Goal: Task Accomplishment & Management: Use online tool/utility

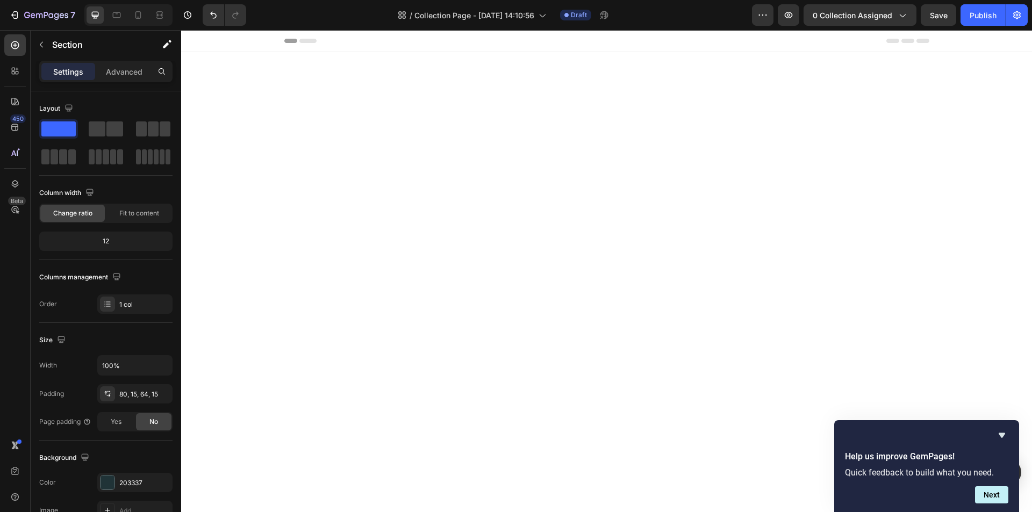
scroll to position [3411, 0]
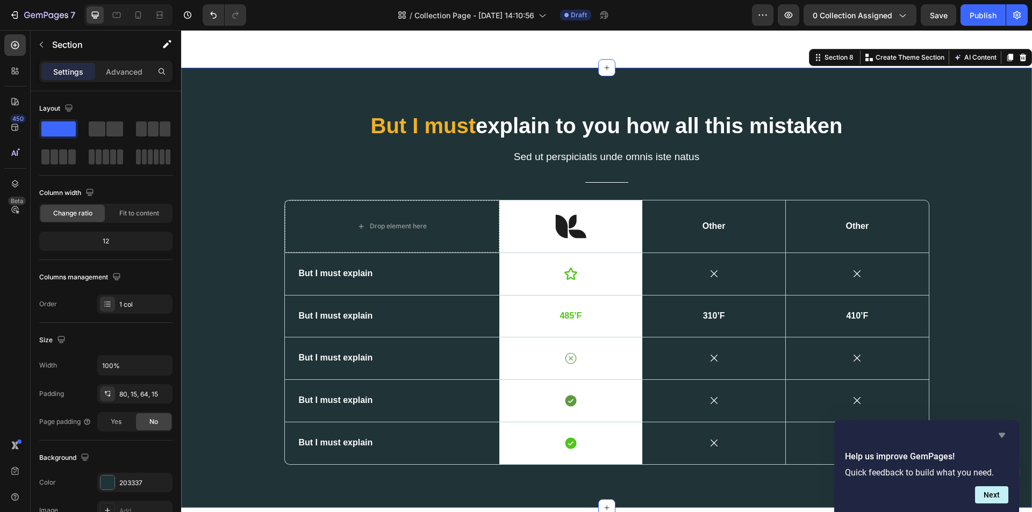
click at [998, 437] on icon "Hide survey" at bounding box center [1002, 435] width 13 height 13
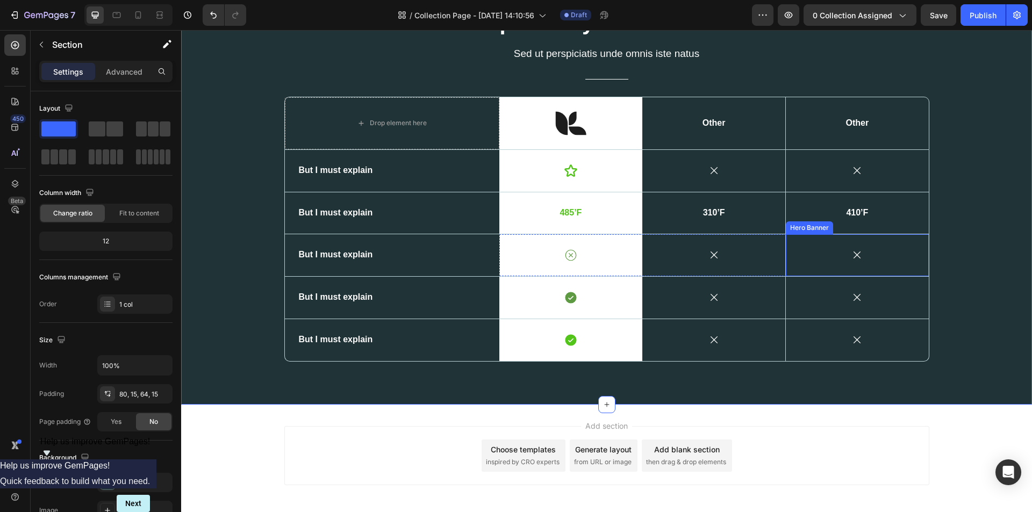
scroll to position [3518, 0]
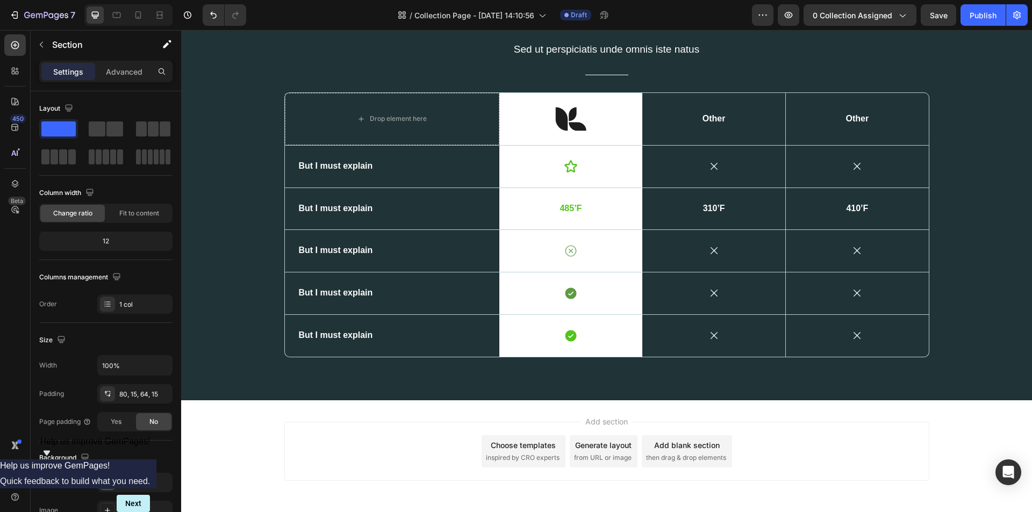
click at [228, 428] on div "Add section Choose templates inspired by CRO experts Generate layout from URL o…" at bounding box center [606, 466] width 851 height 132
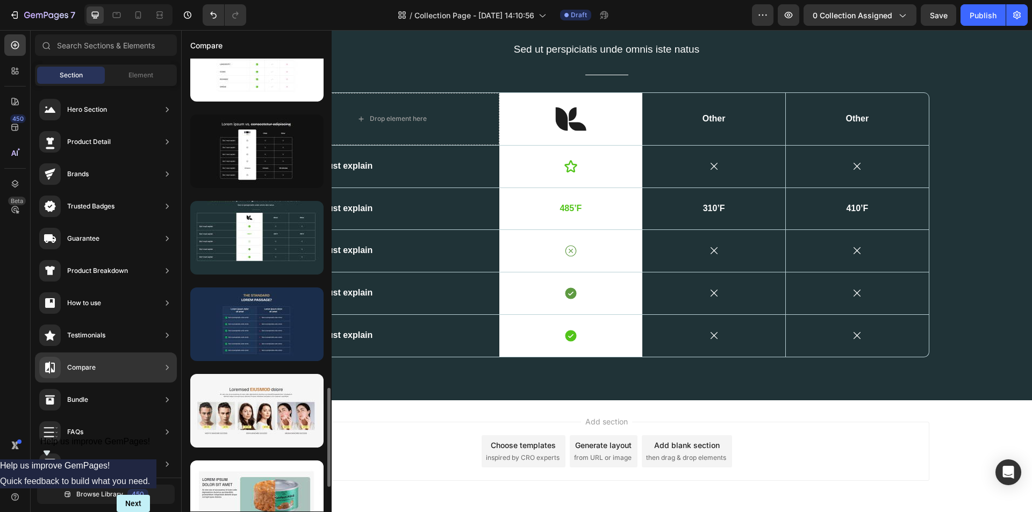
scroll to position [1559, 0]
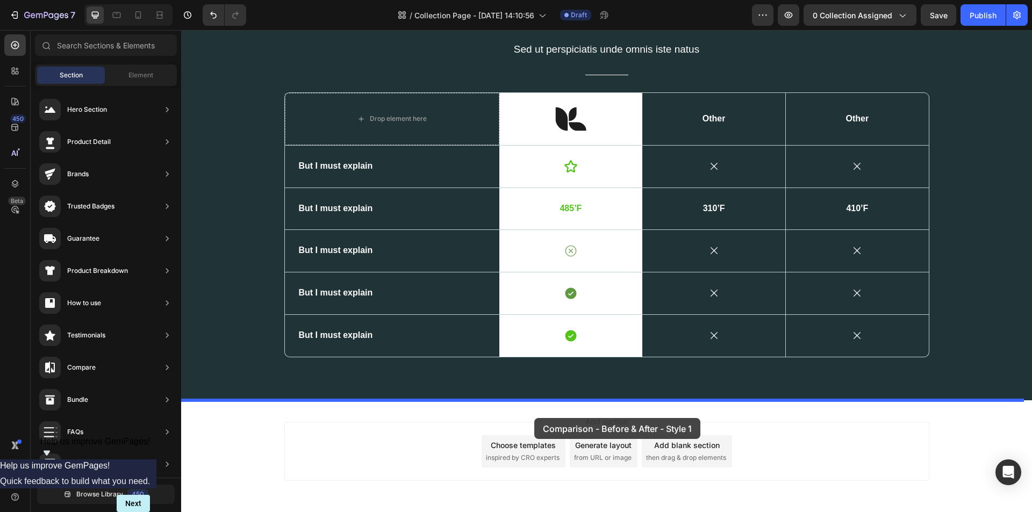
drag, startPoint x: 439, startPoint y: 395, endPoint x: 534, endPoint y: 418, distance: 98.4
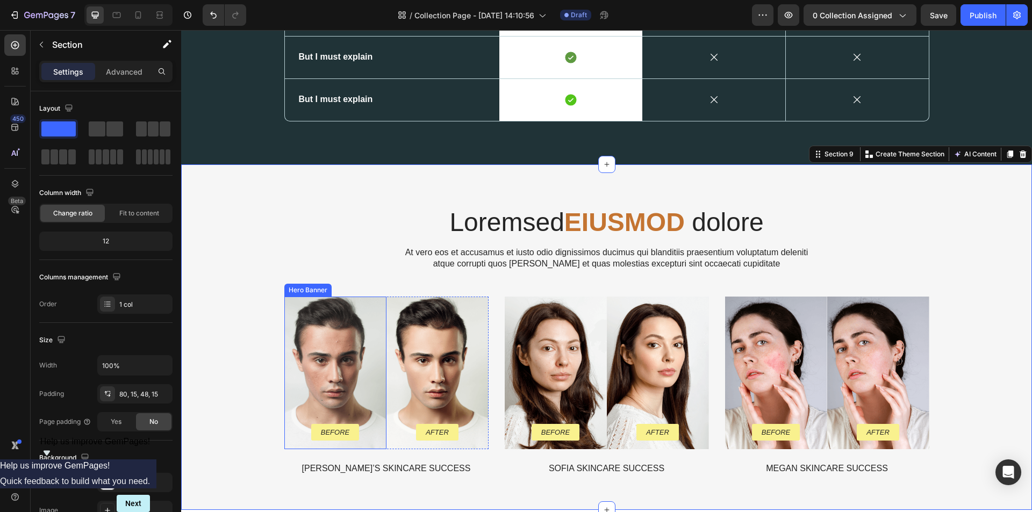
scroll to position [3862, 0]
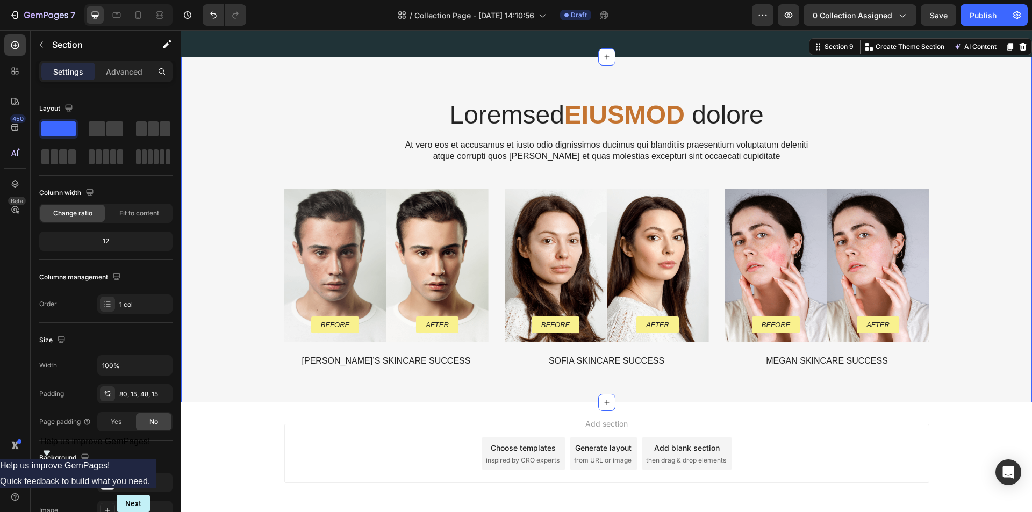
click at [247, 441] on div "Add section Choose templates inspired by CRO experts Generate layout from URL o…" at bounding box center [606, 469] width 851 height 132
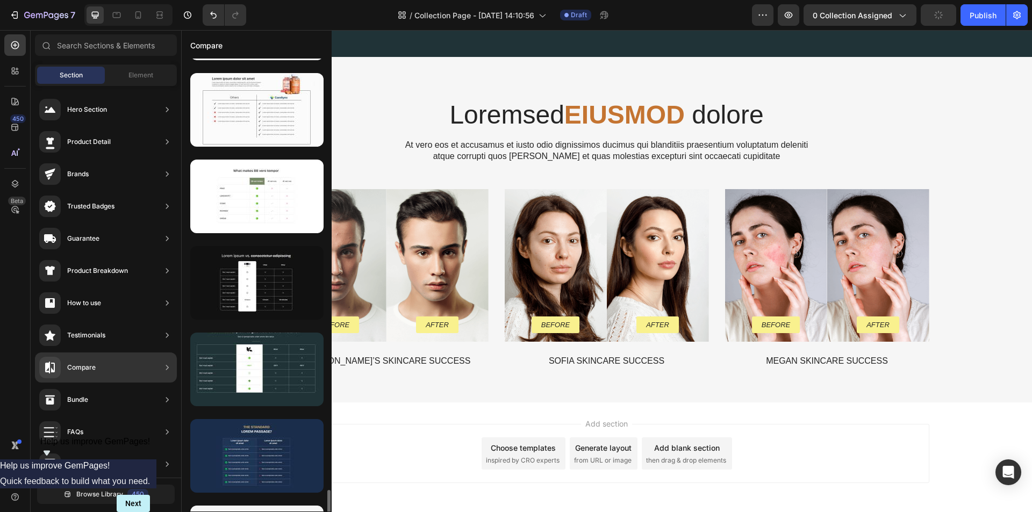
scroll to position [1618, 0]
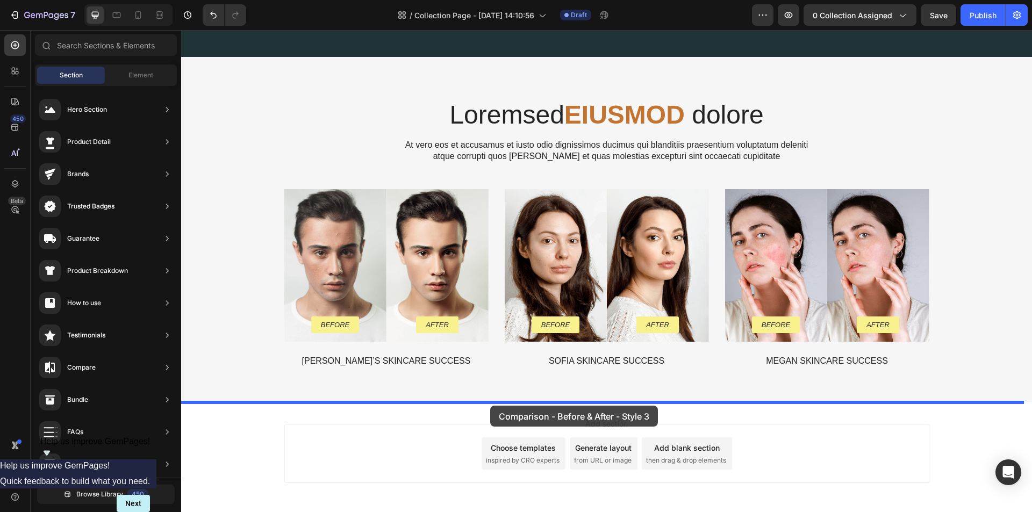
drag, startPoint x: 445, startPoint y: 509, endPoint x: 490, endPoint y: 406, distance: 112.7
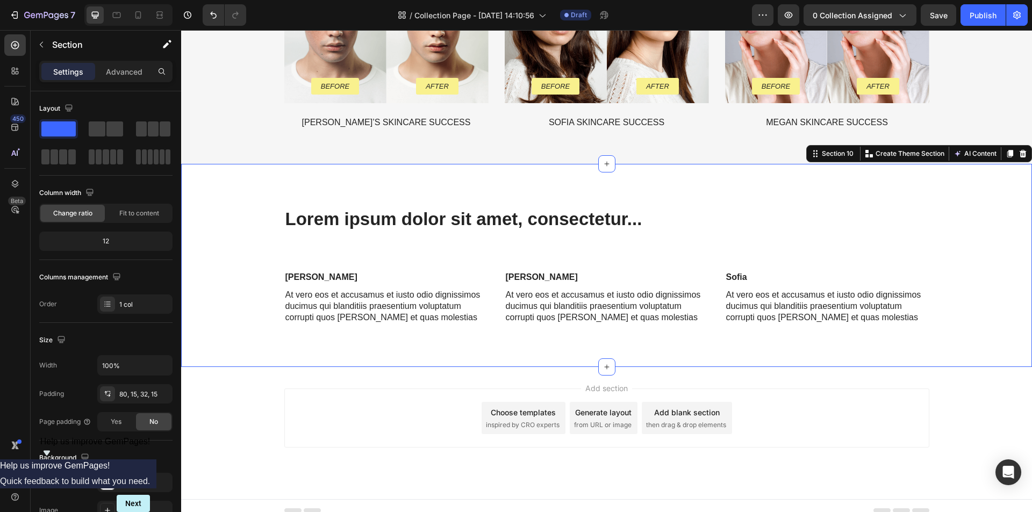
scroll to position [4110, 0]
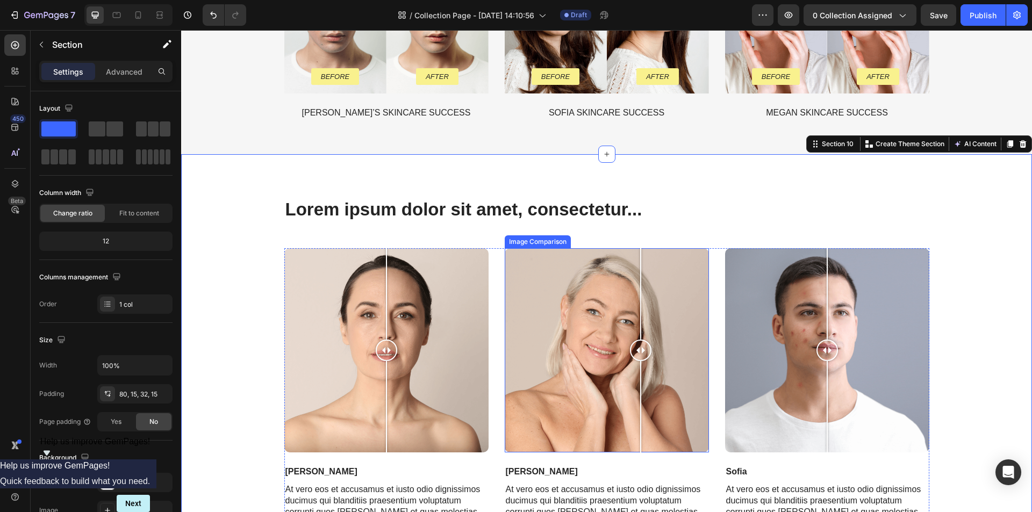
drag, startPoint x: 606, startPoint y: 354, endPoint x: 636, endPoint y: 361, distance: 31.0
click at [636, 361] on div at bounding box center [641, 350] width 22 height 204
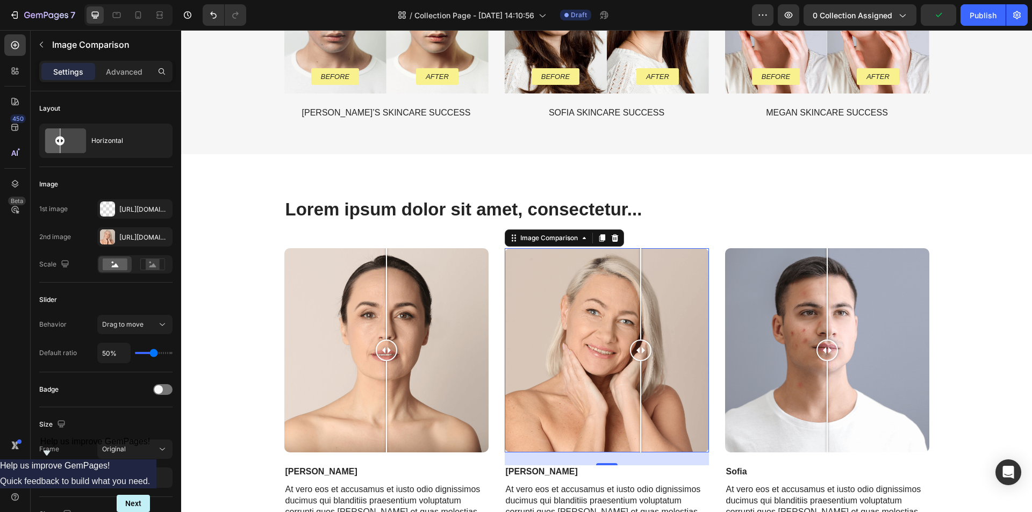
scroll to position [4315, 0]
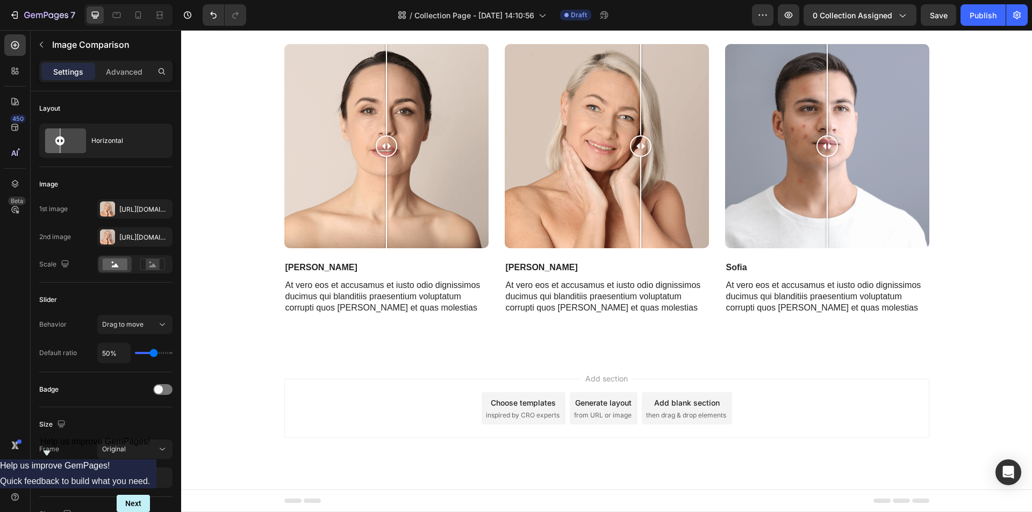
click at [244, 376] on div "Add section Choose templates inspired by CRO experts Generate layout from URL o…" at bounding box center [606, 423] width 851 height 132
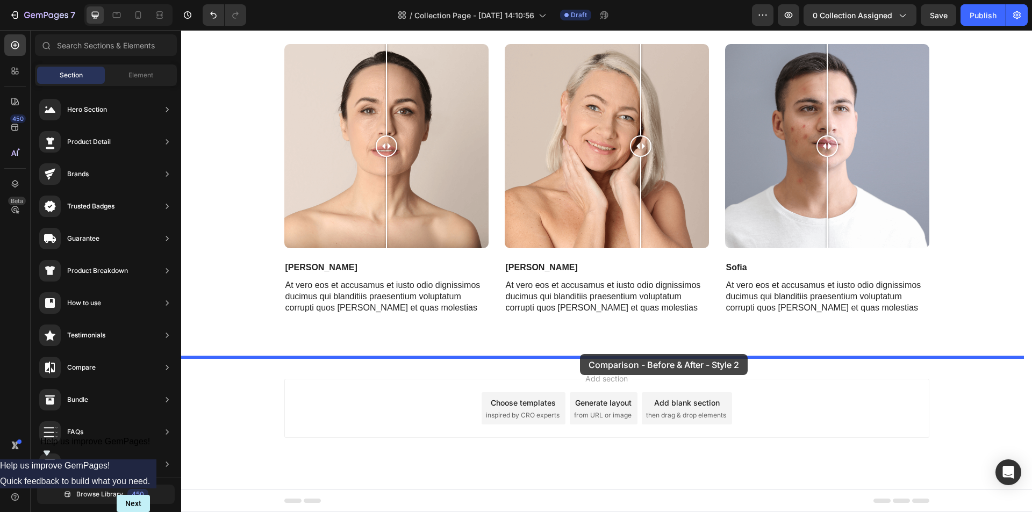
drag, startPoint x: 417, startPoint y: 420, endPoint x: 580, endPoint y: 354, distance: 175.6
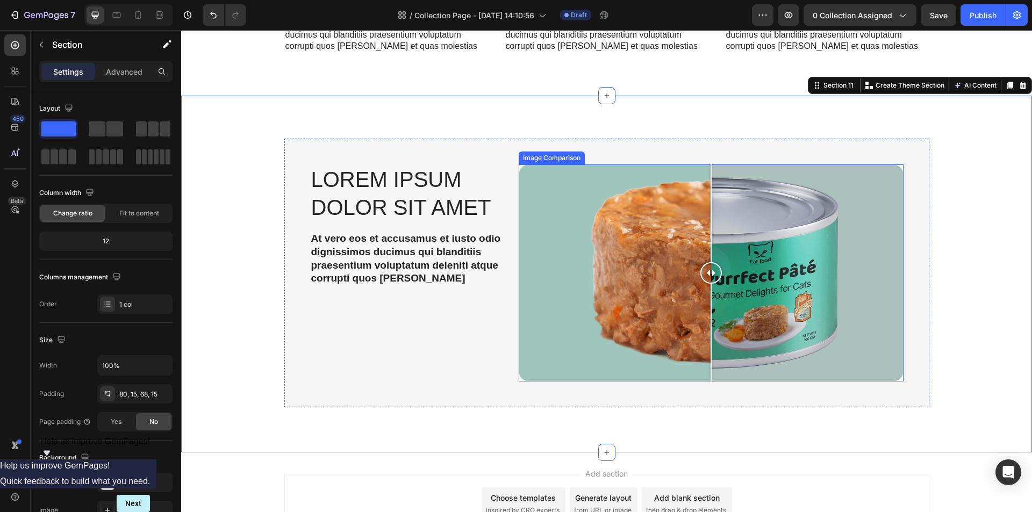
scroll to position [4630, 0]
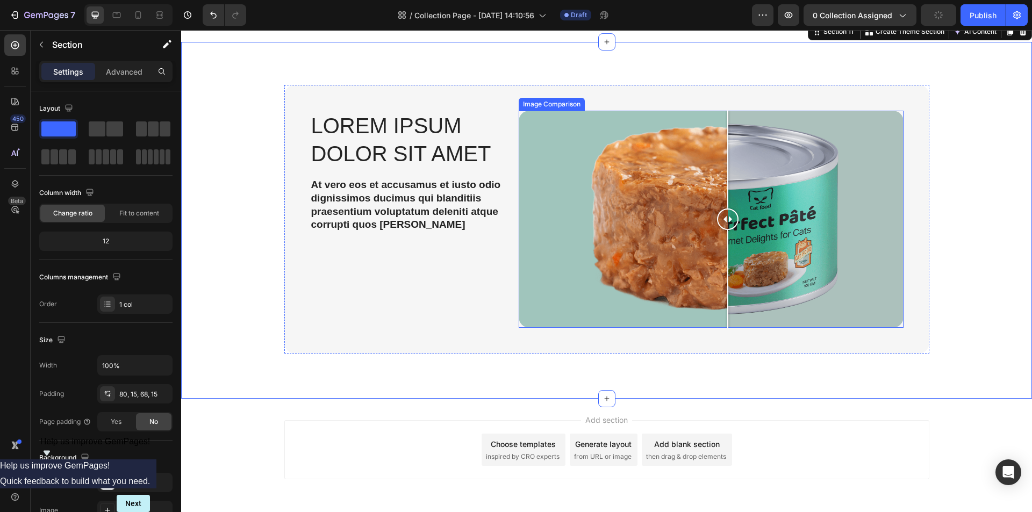
drag, startPoint x: 711, startPoint y: 218, endPoint x: 724, endPoint y: 231, distance: 17.9
click at [724, 231] on div at bounding box center [728, 219] width 22 height 217
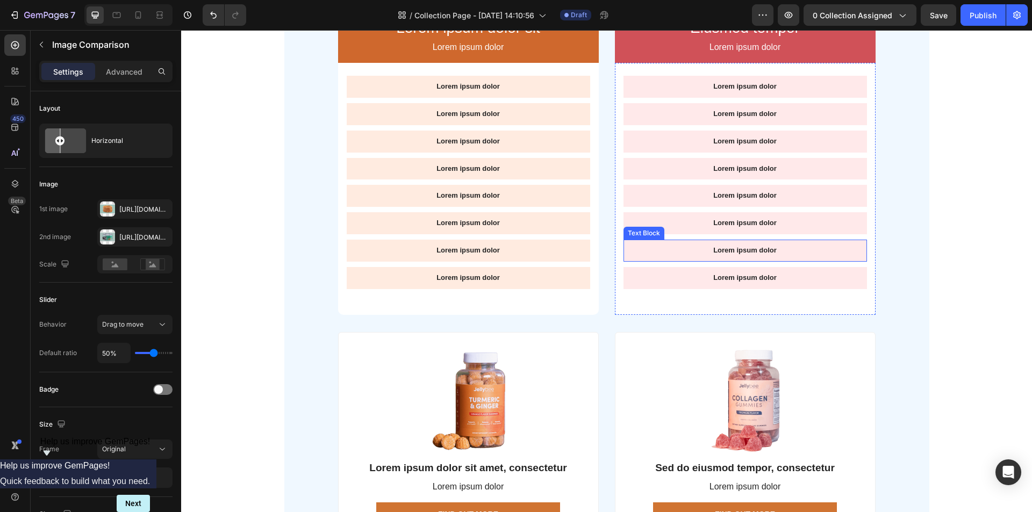
scroll to position [995, 0]
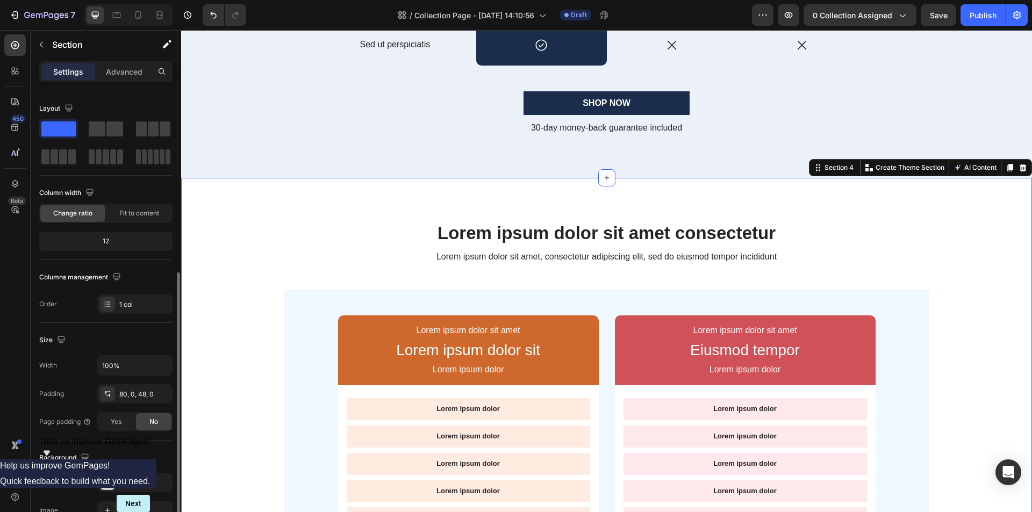
scroll to position [204, 0]
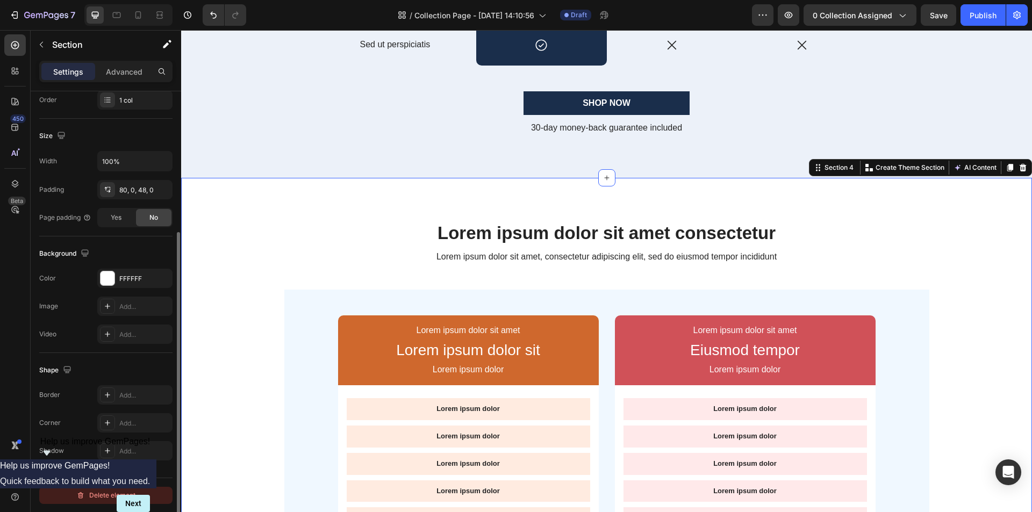
click at [95, 496] on div "Delete element" at bounding box center [105, 495] width 59 height 13
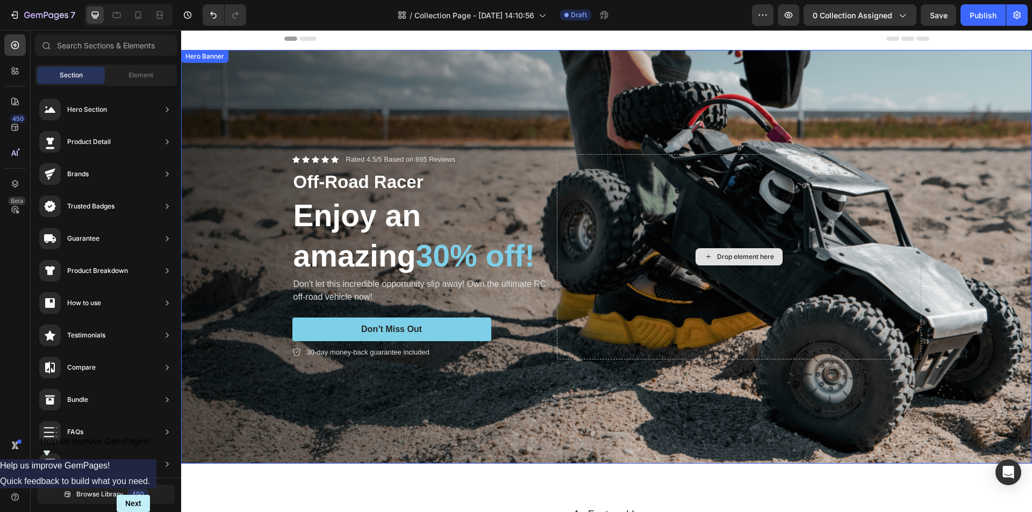
scroll to position [0, 0]
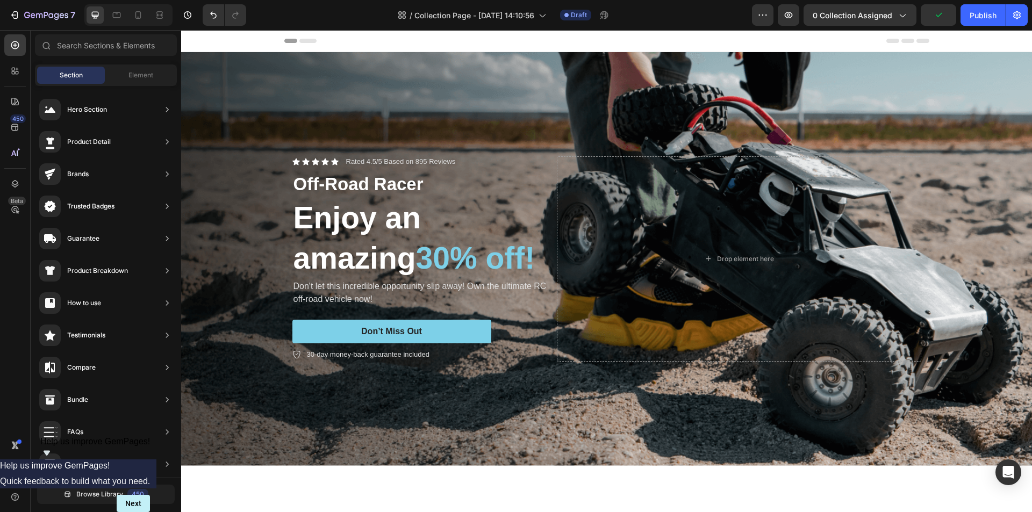
click at [252, 41] on div "Header" at bounding box center [606, 41] width 851 height 22
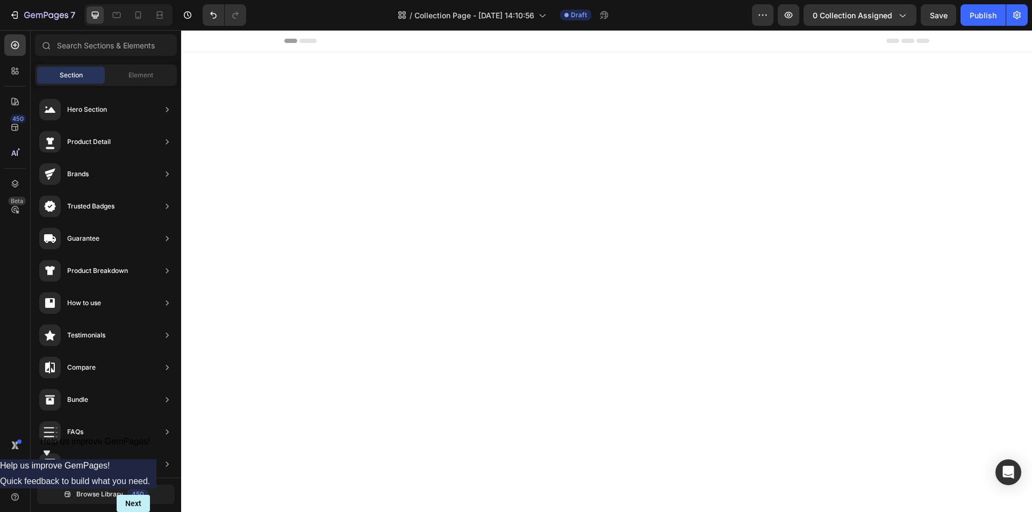
scroll to position [3718, 0]
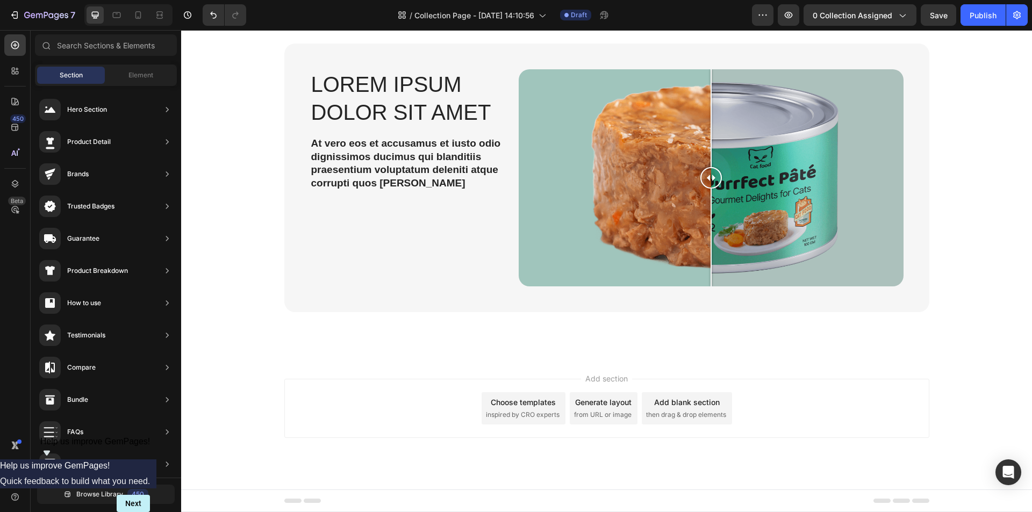
click at [242, 400] on div "Add section Choose templates inspired by CRO experts Generate layout from URL o…" at bounding box center [606, 423] width 851 height 132
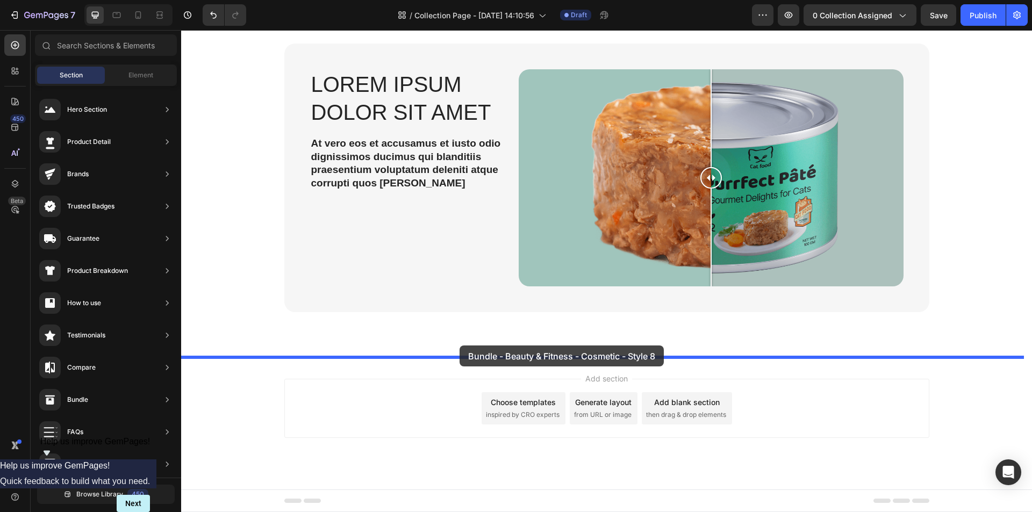
drag, startPoint x: 461, startPoint y: 134, endPoint x: 460, endPoint y: 346, distance: 211.8
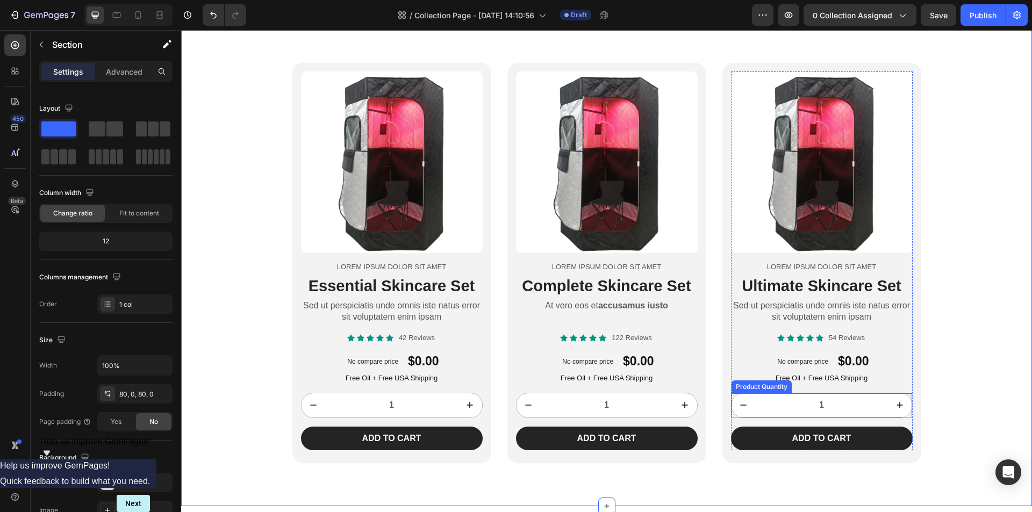
scroll to position [4169, 0]
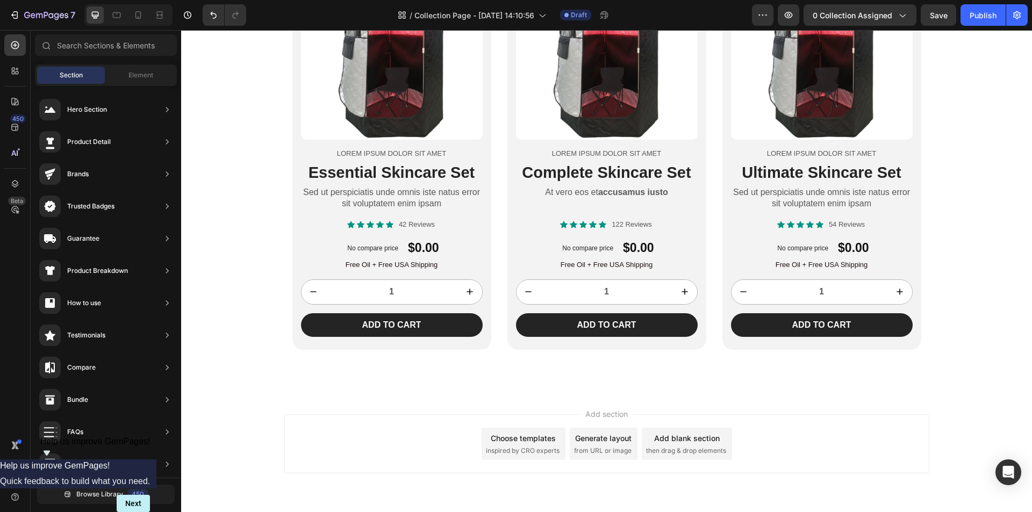
click at [232, 417] on div "Add section Choose templates inspired by CRO experts Generate layout from URL o…" at bounding box center [606, 459] width 851 height 132
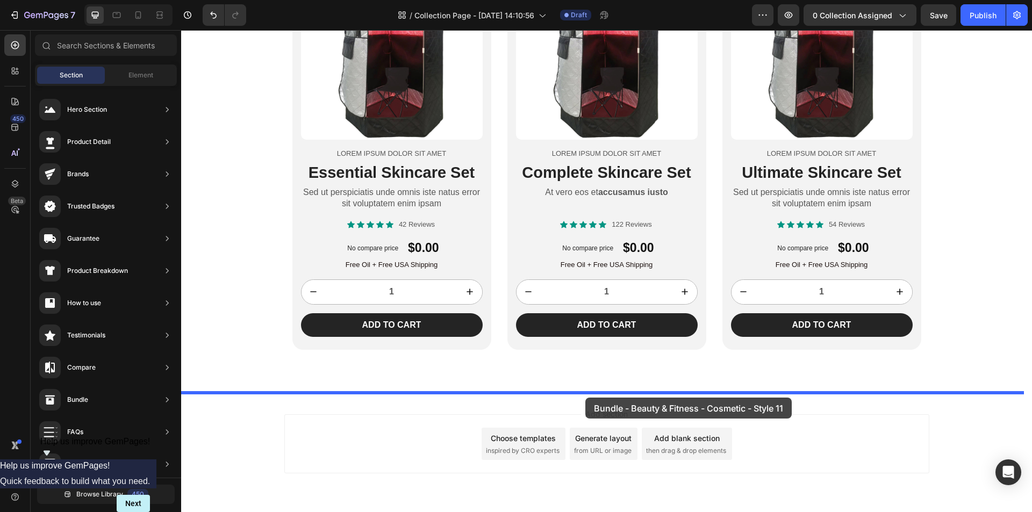
drag, startPoint x: 452, startPoint y: 311, endPoint x: 585, endPoint y: 398, distance: 159.4
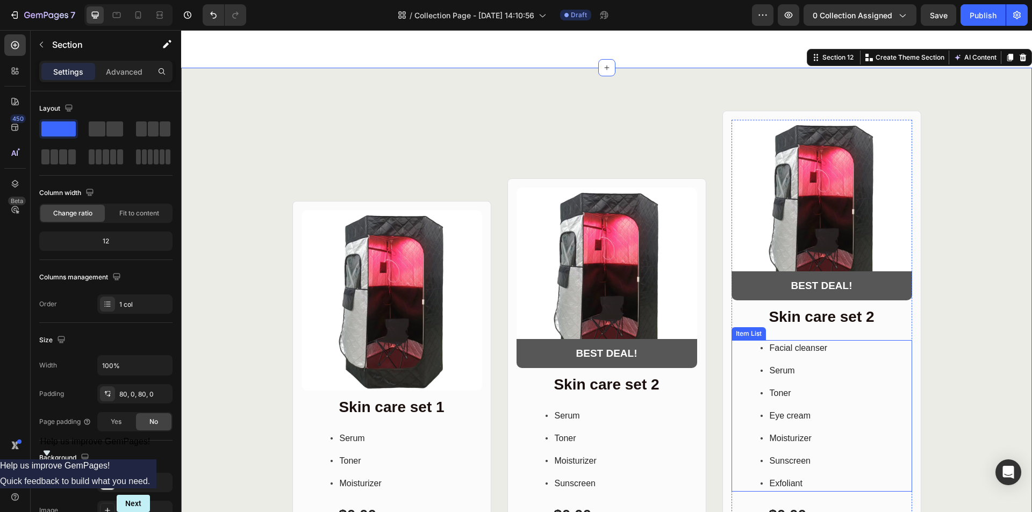
scroll to position [4602, 0]
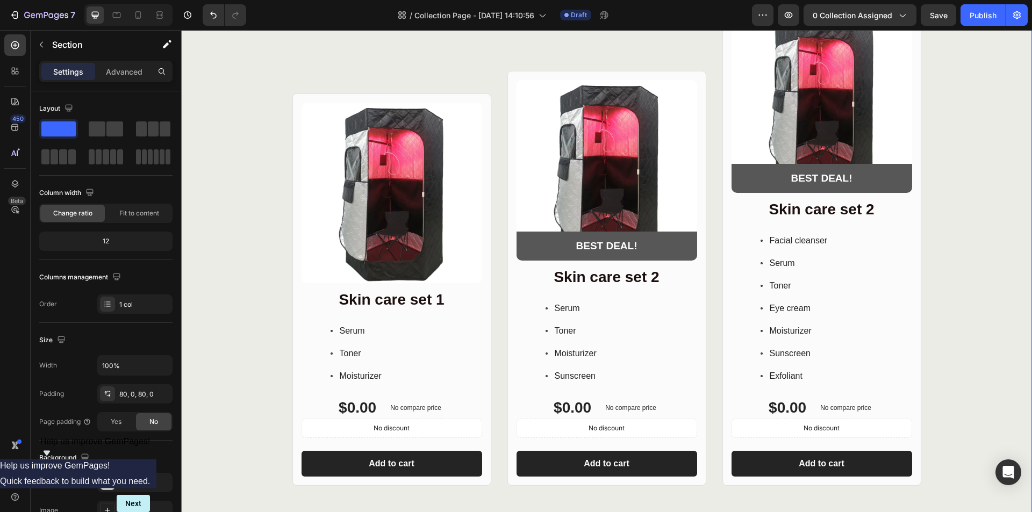
click at [230, 399] on div "Product Images Row [MEDICAL_DATA] set 1 Heading Serum Toner Moisturizer Item Li…" at bounding box center [606, 244] width 851 height 483
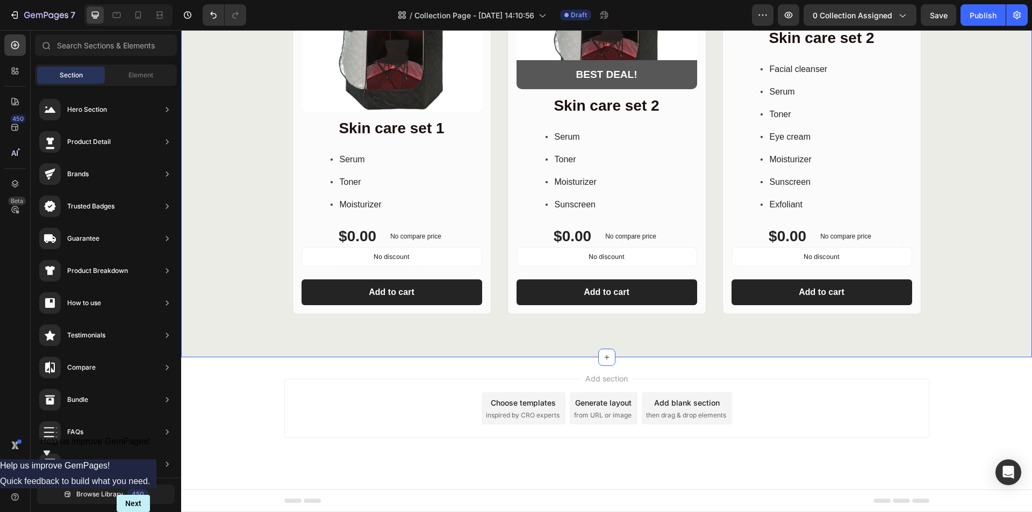
click at [240, 404] on div "Add section Choose templates inspired by CRO experts Generate layout from URL o…" at bounding box center [606, 423] width 851 height 132
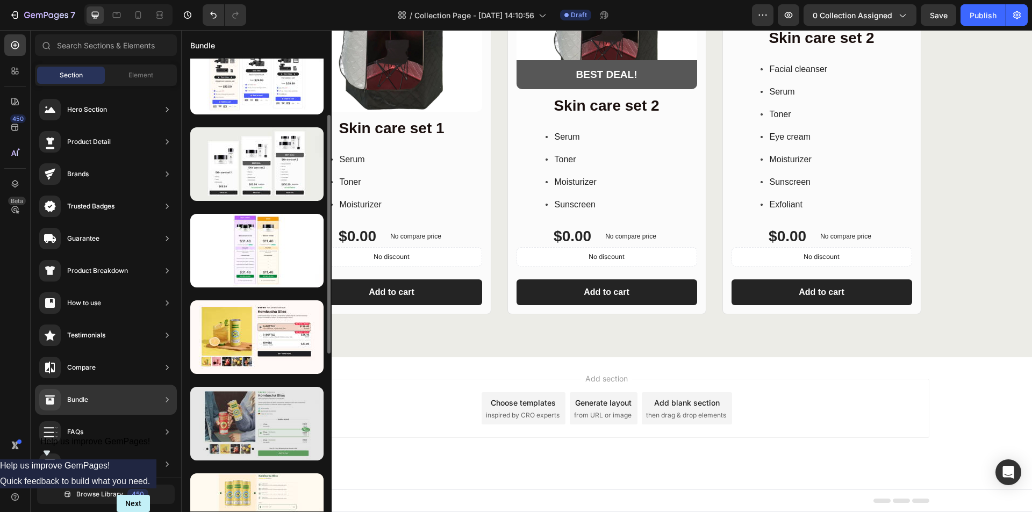
scroll to position [215, 0]
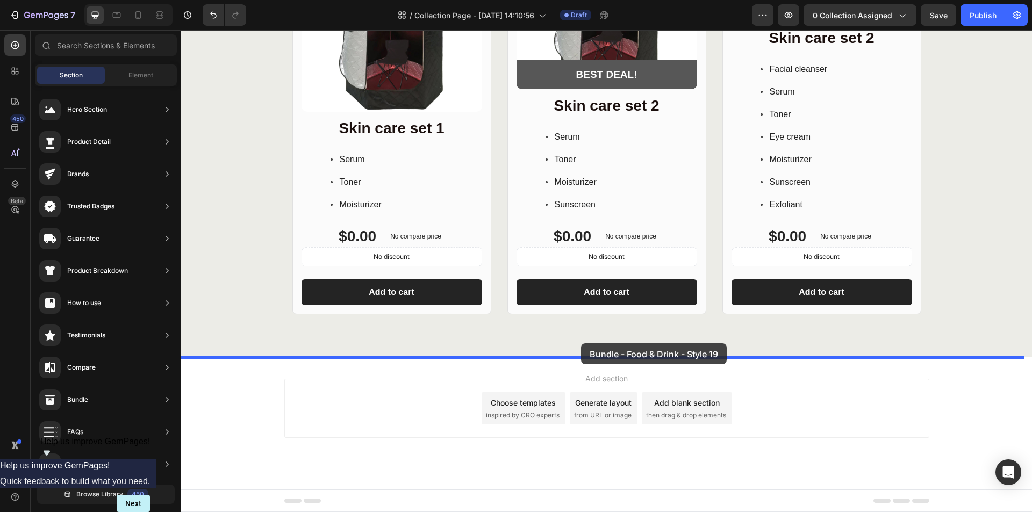
drag, startPoint x: 440, startPoint y: 265, endPoint x: 581, endPoint y: 344, distance: 161.7
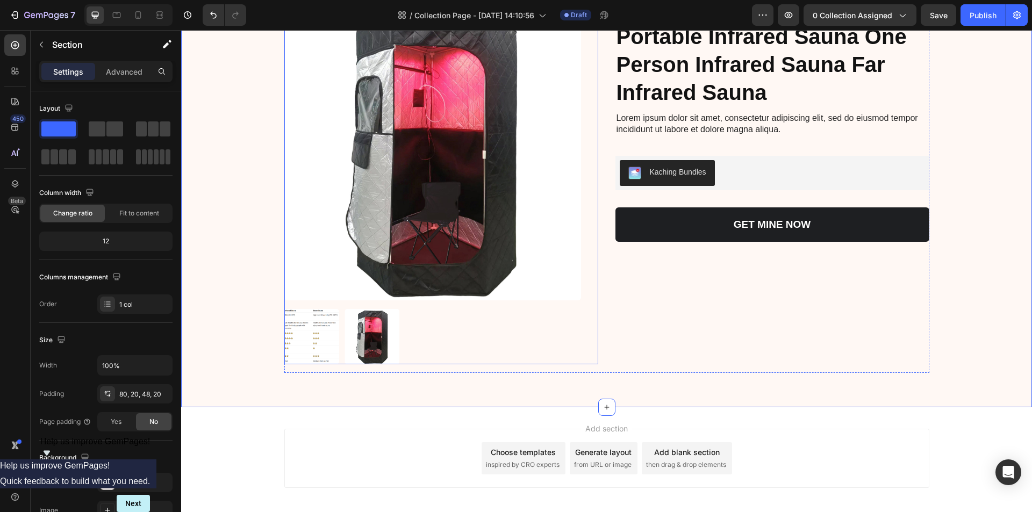
scroll to position [5171, 0]
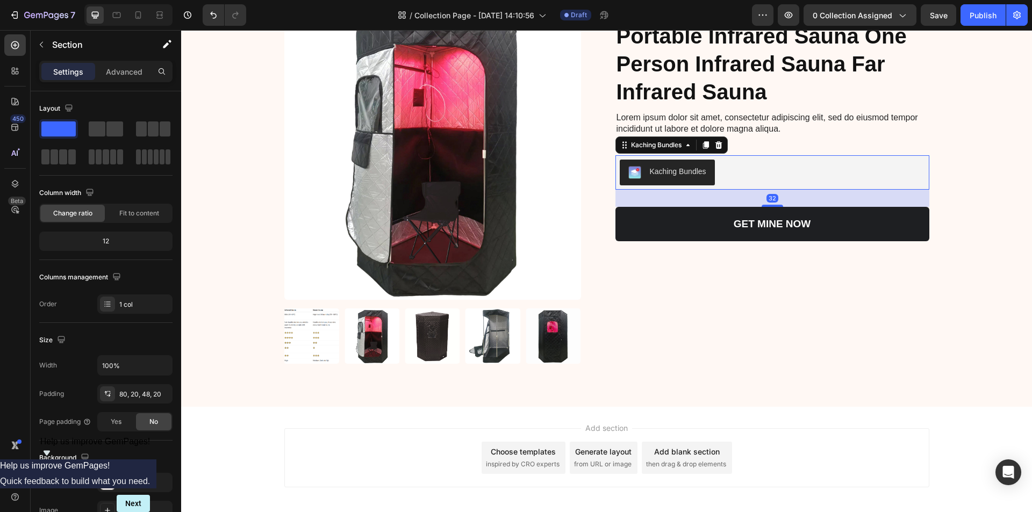
click at [747, 173] on div "Kaching Bundles" at bounding box center [772, 173] width 305 height 26
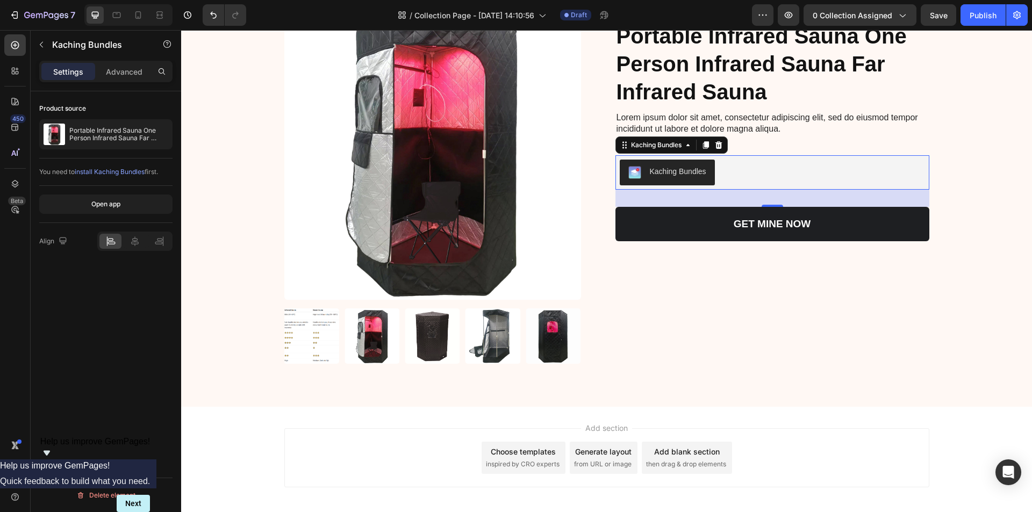
click at [241, 448] on div "Add section Choose templates inspired by CRO experts Generate layout from URL o…" at bounding box center [606, 473] width 851 height 132
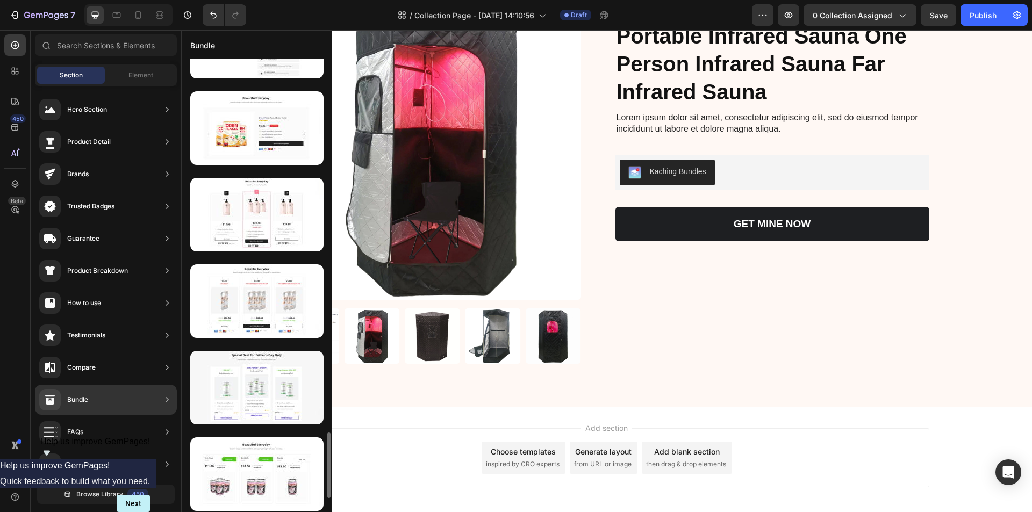
scroll to position [2656, 0]
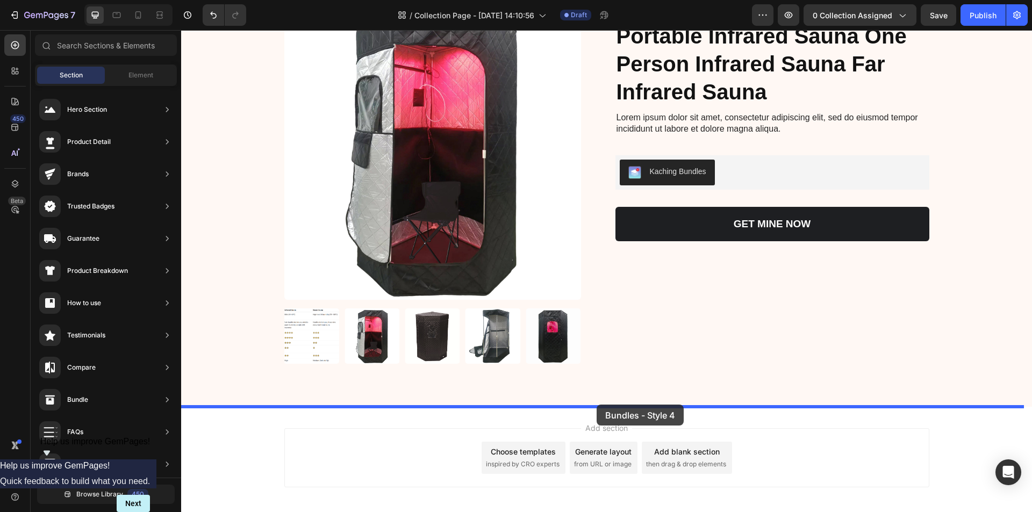
drag, startPoint x: 441, startPoint y: 503, endPoint x: 597, endPoint y: 405, distance: 183.6
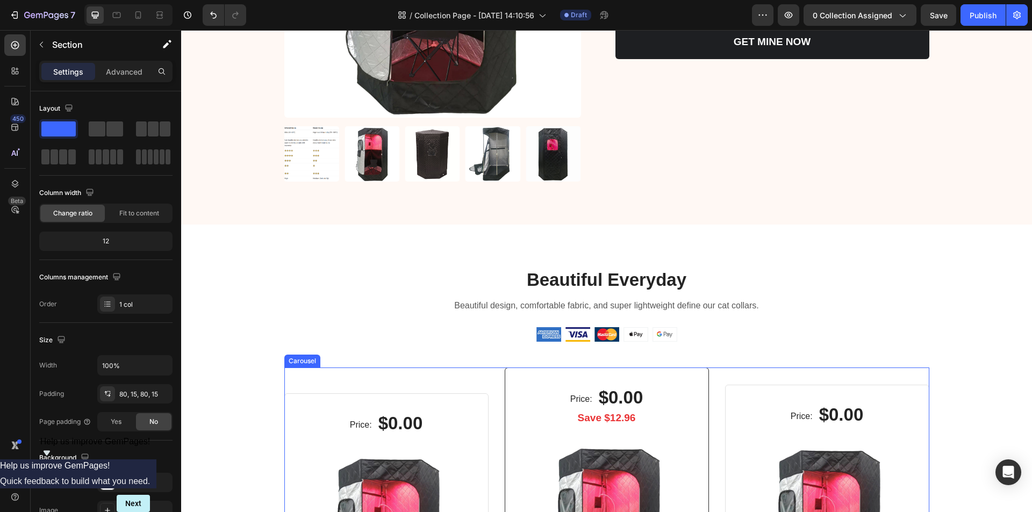
scroll to position [5295, 0]
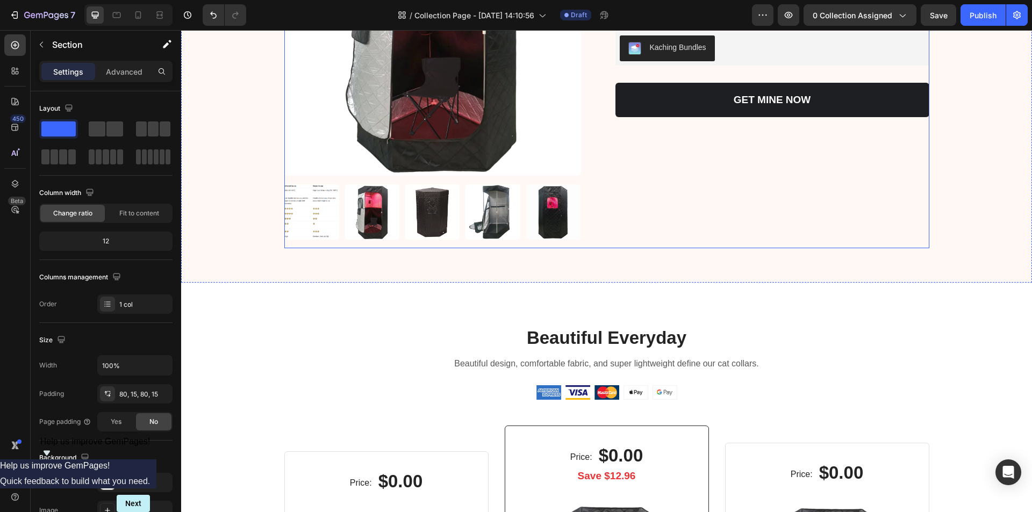
click at [752, 244] on div "Icon Icon Icon Icon Icon Icon List 94% SATISFACTION RATE Text Block Row Portabl…" at bounding box center [773, 63] width 314 height 369
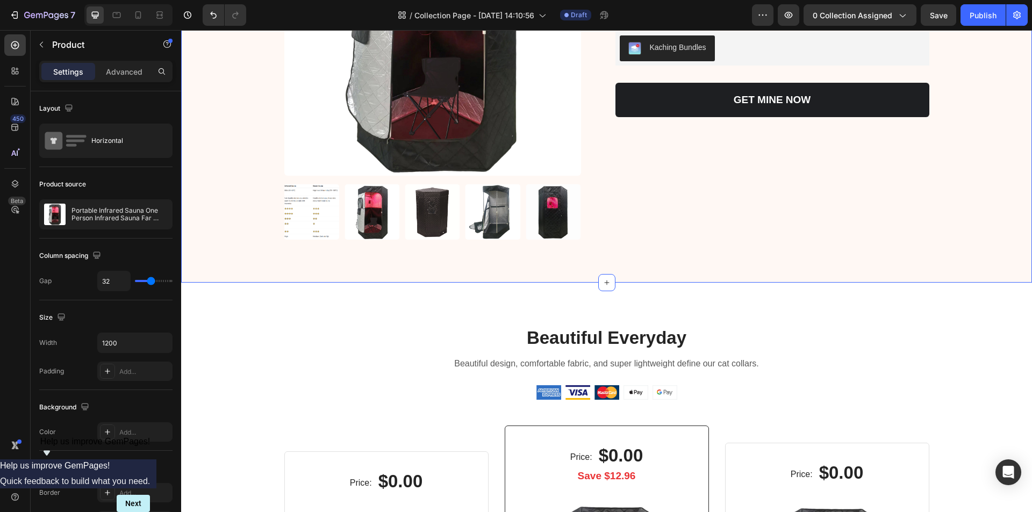
click at [241, 257] on div "Product Images Icon Icon Icon Icon Icon Icon List 94% SATISFACTION RATE Text Bl…" at bounding box center [606, 59] width 851 height 446
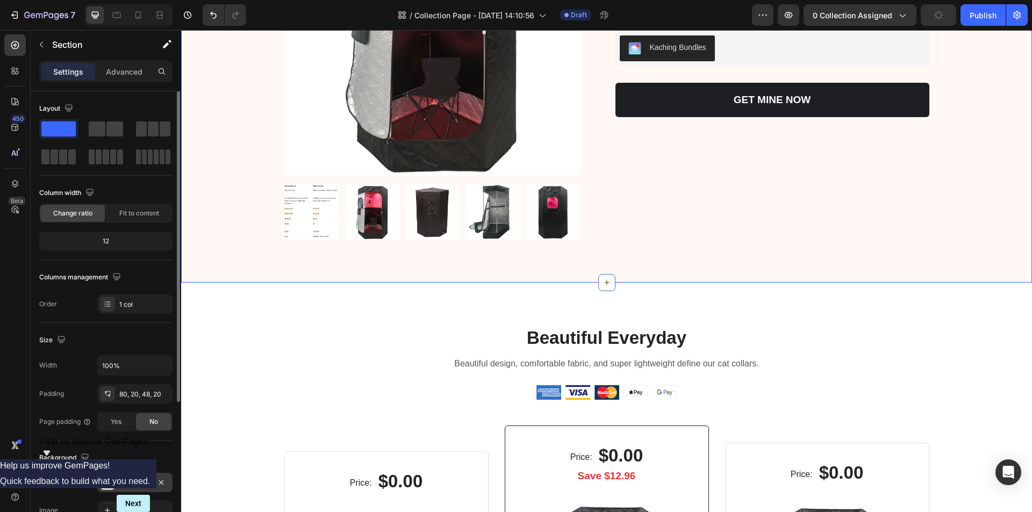
scroll to position [204, 0]
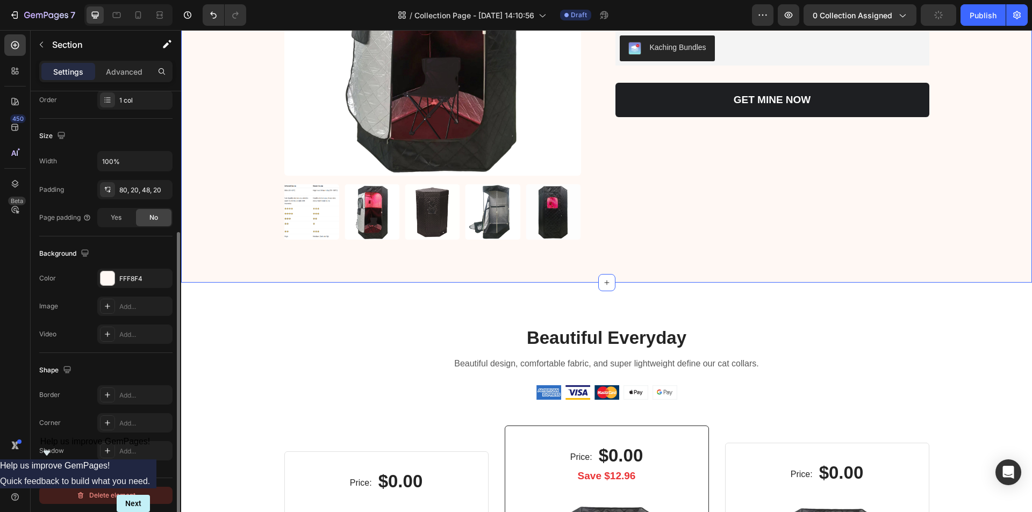
drag, startPoint x: 118, startPoint y: 496, endPoint x: 394, endPoint y: 260, distance: 363.3
click at [118, 496] on div "Delete element" at bounding box center [105, 495] width 59 height 13
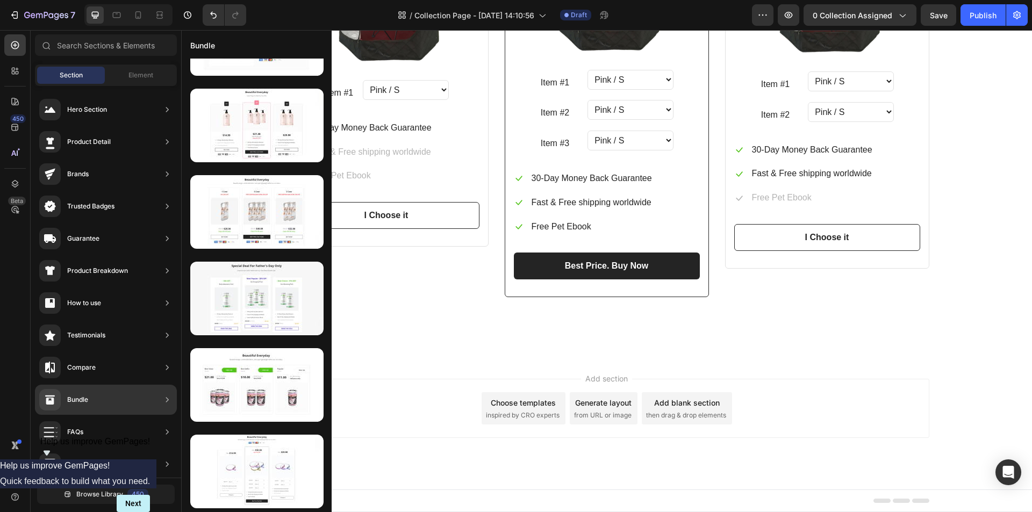
scroll to position [406, 0]
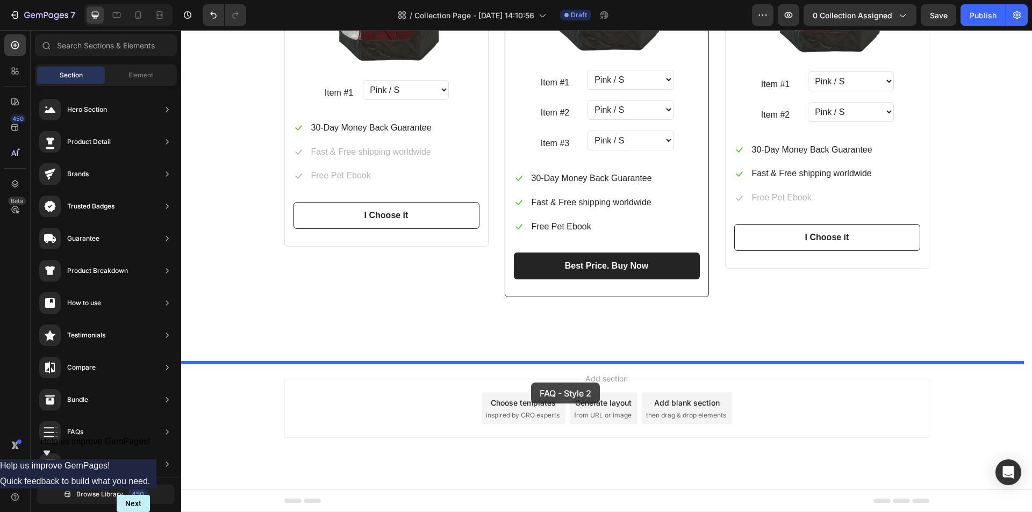
drag, startPoint x: 433, startPoint y: 511, endPoint x: 531, endPoint y: 383, distance: 161.5
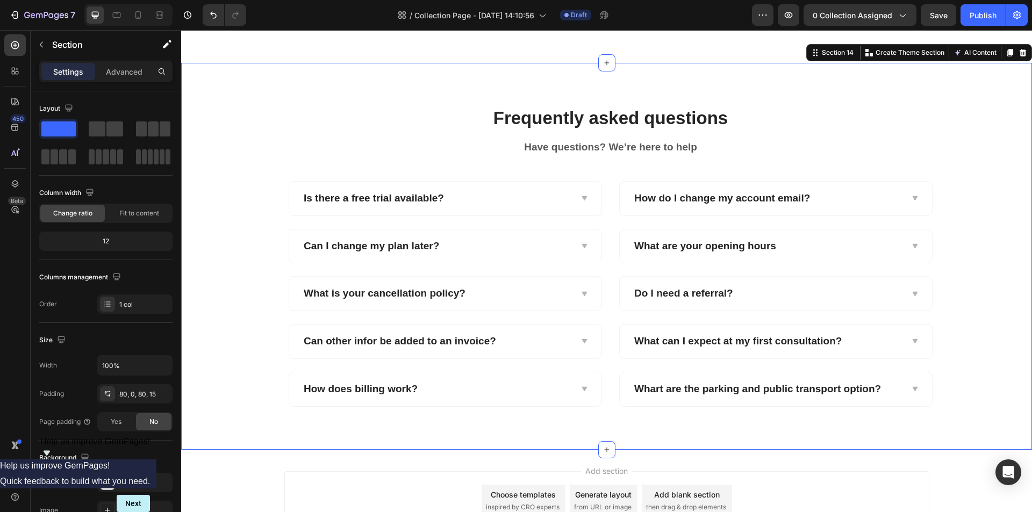
scroll to position [5779, 0]
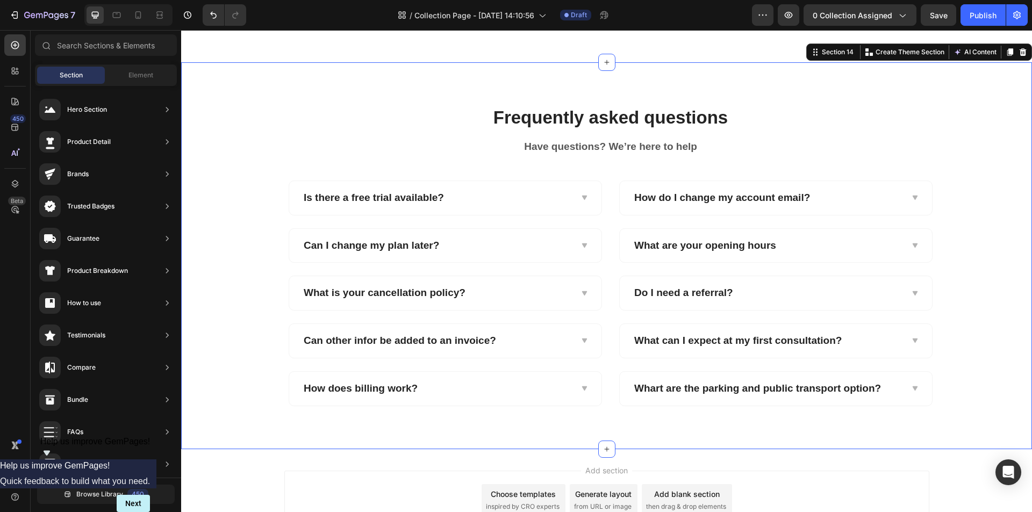
click at [218, 474] on div "Add section Choose templates inspired by CRO experts Generate layout from URL o…" at bounding box center [606, 515] width 851 height 132
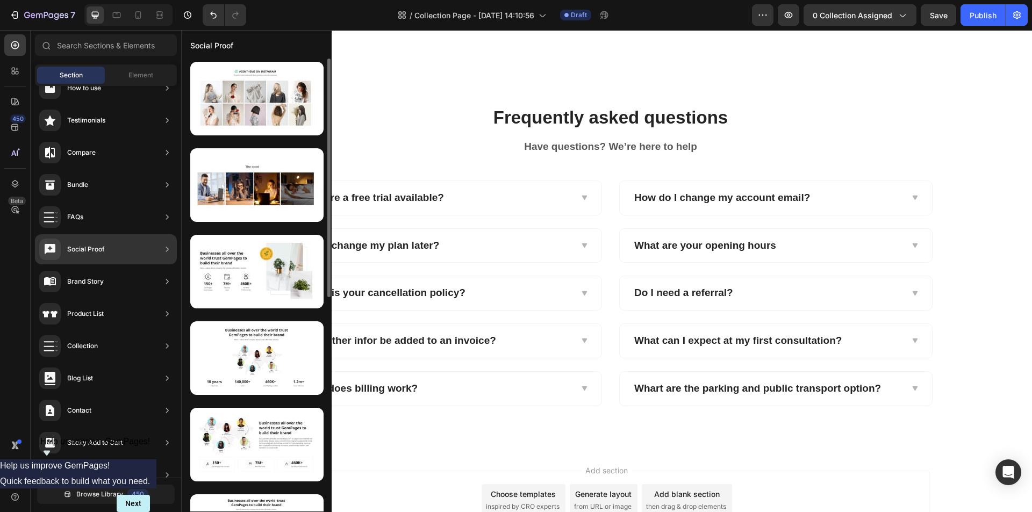
scroll to position [161, 0]
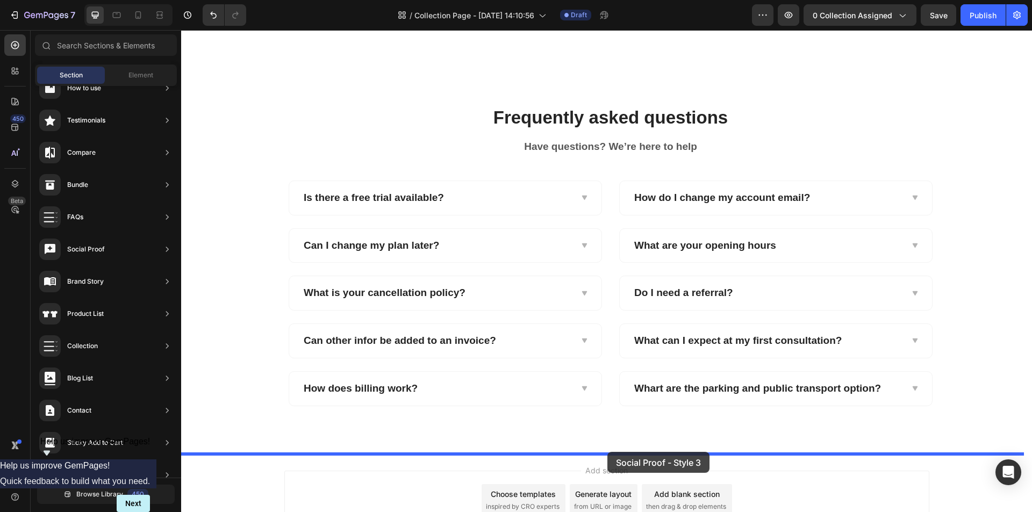
drag, startPoint x: 448, startPoint y: 234, endPoint x: 607, endPoint y: 452, distance: 270.4
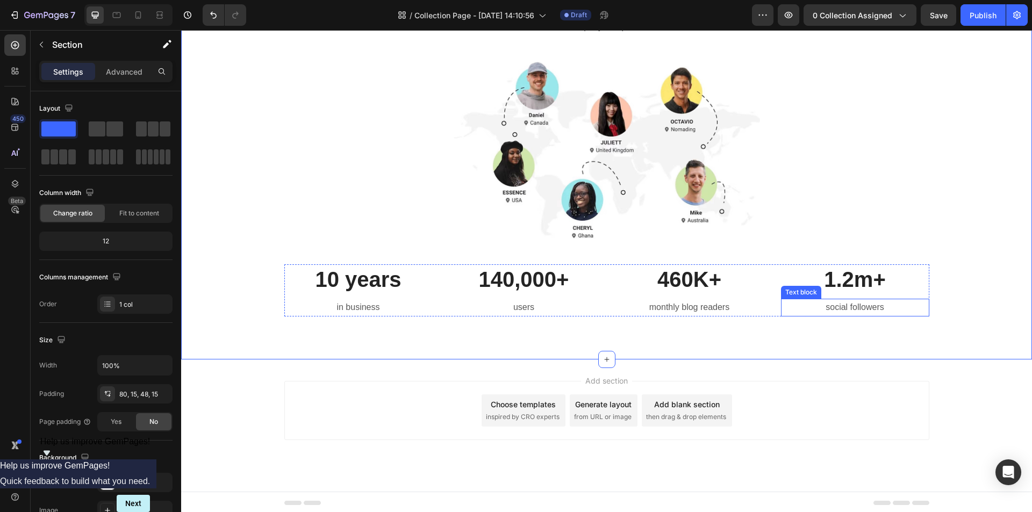
scroll to position [6327, 0]
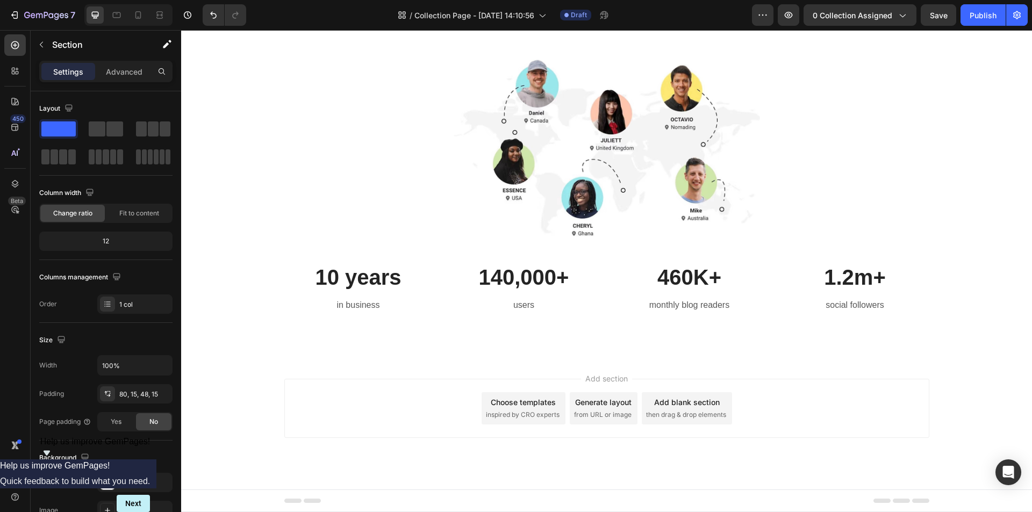
click at [251, 390] on div "Add section Choose templates inspired by CRO experts Generate layout from URL o…" at bounding box center [606, 423] width 851 height 132
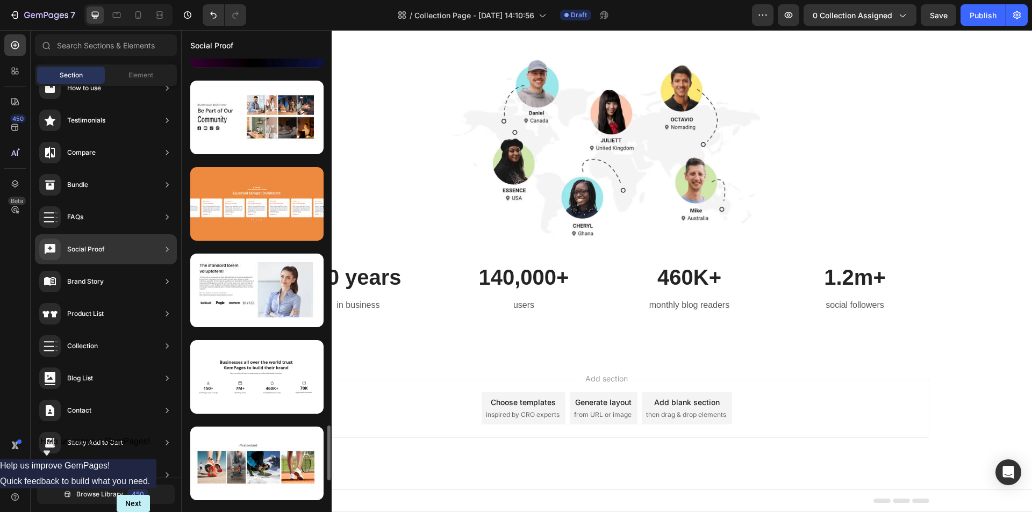
scroll to position [3262, 0]
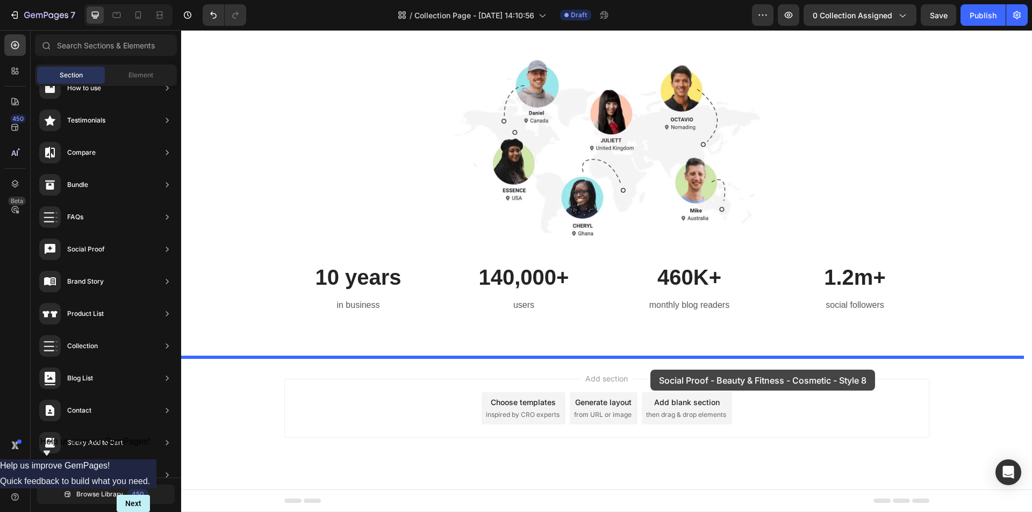
drag, startPoint x: 432, startPoint y: 425, endPoint x: 650, endPoint y: 370, distance: 225.6
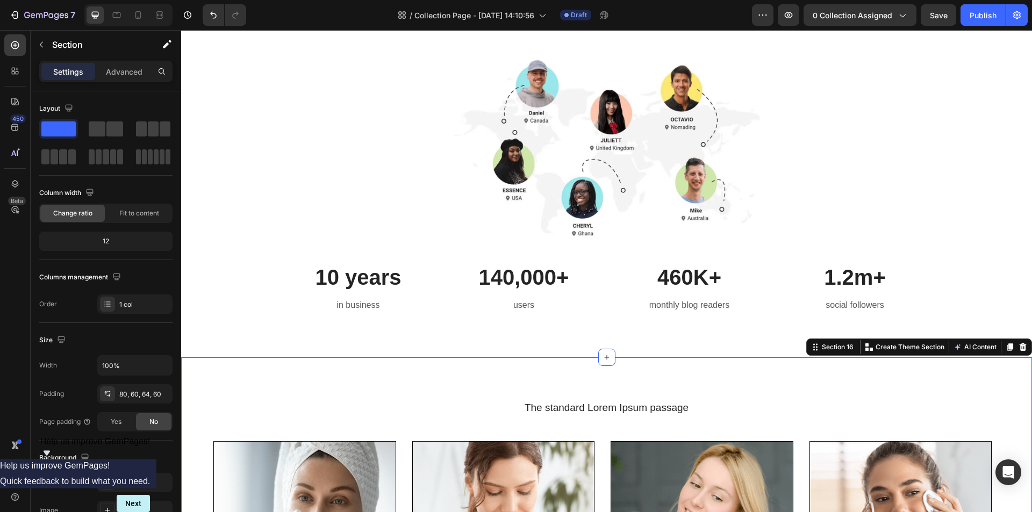
scroll to position [6616, 0]
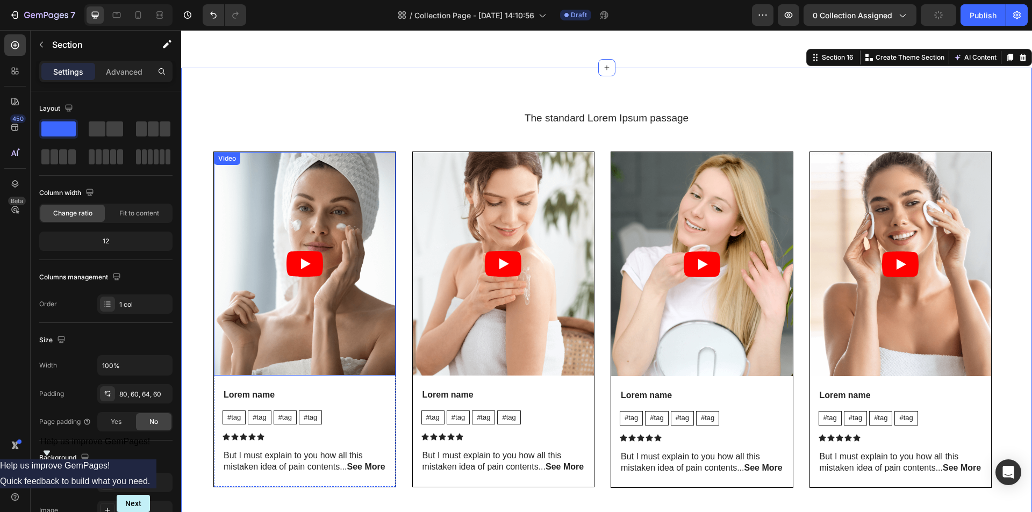
click at [332, 330] on article at bounding box center [305, 263] width 182 height 223
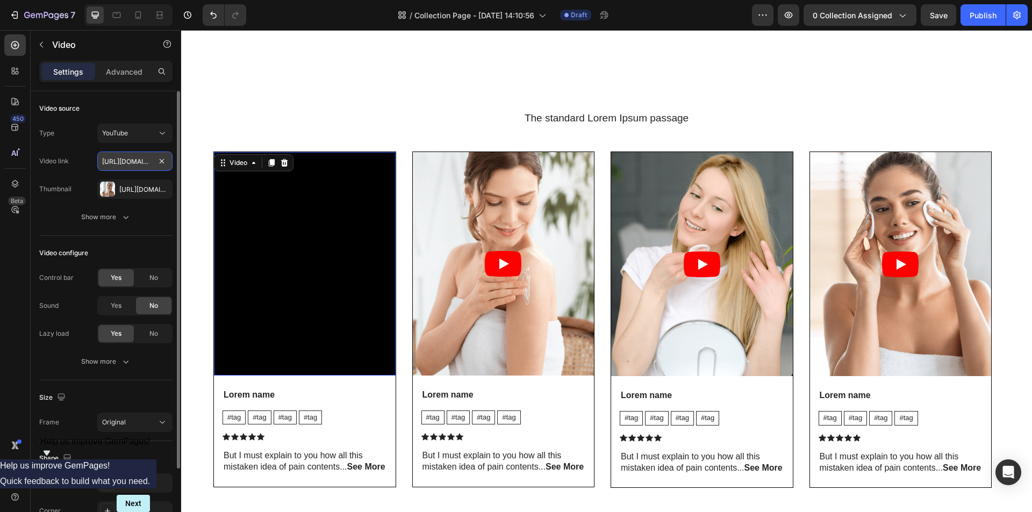
click at [147, 163] on input "[URL][DOMAIN_NAME]" at bounding box center [134, 161] width 75 height 19
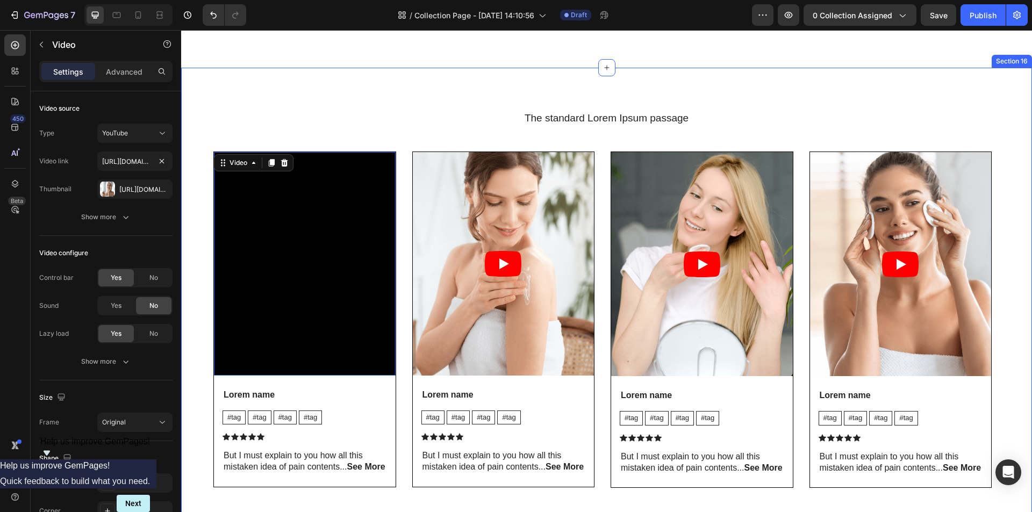
click at [199, 191] on div "The standard Lorem Ipsum passage Heading Video 24 Lorem name Text Block #tag Te…" at bounding box center [606, 300] width 851 height 464
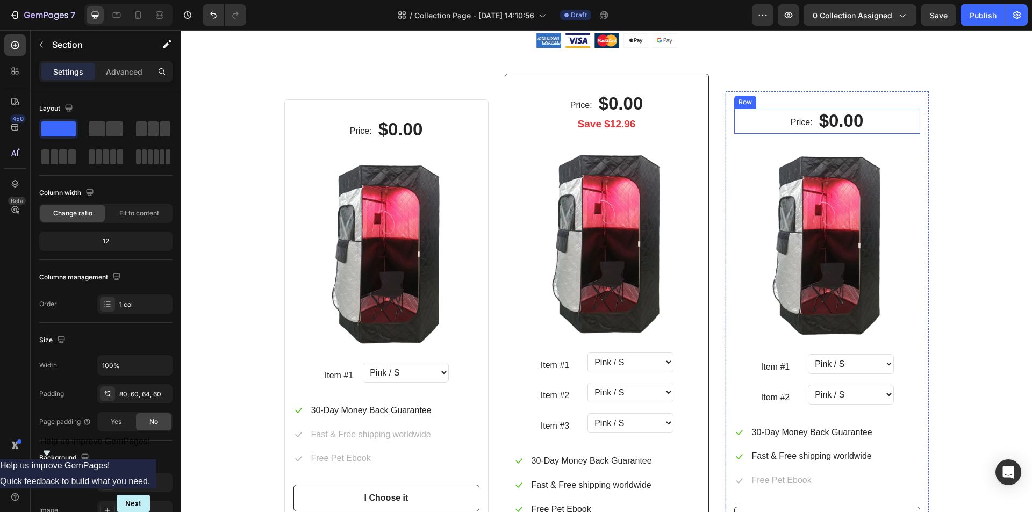
scroll to position [5339, 0]
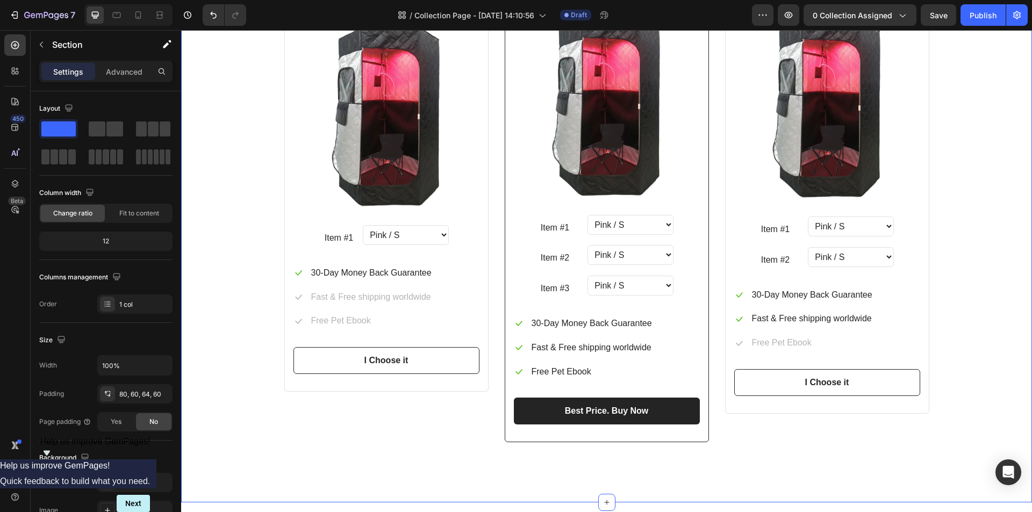
click at [252, 237] on div "Beautiful Everyday Heading Beautiful design, comfortable fabric, and super ligh…" at bounding box center [606, 148] width 835 height 624
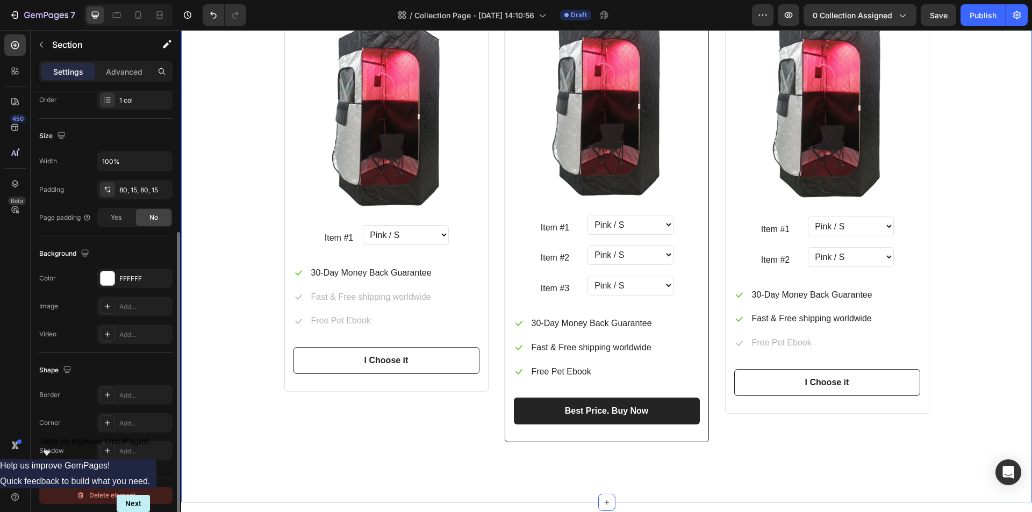
click at [106, 493] on div "Delete element" at bounding box center [105, 495] width 59 height 13
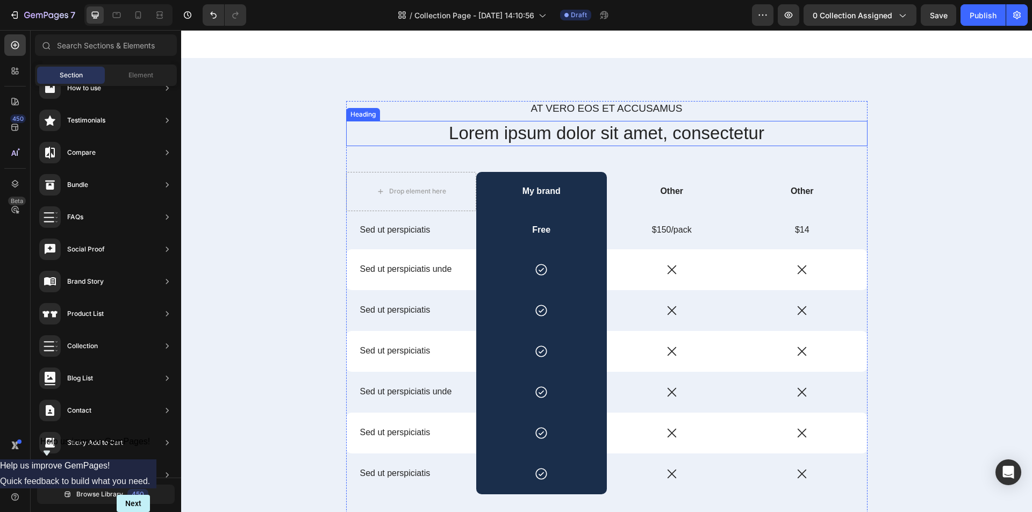
scroll to position [719, 0]
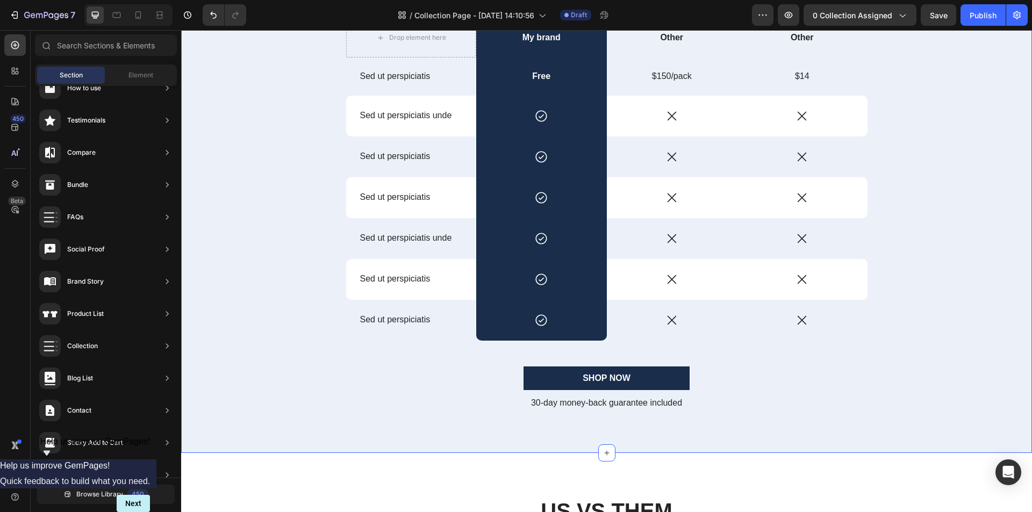
click at [940, 340] on div "At vero eos et accusamus Text Block Lorem ipsum dolor sit amet, consectetur Hea…" at bounding box center [606, 187] width 835 height 480
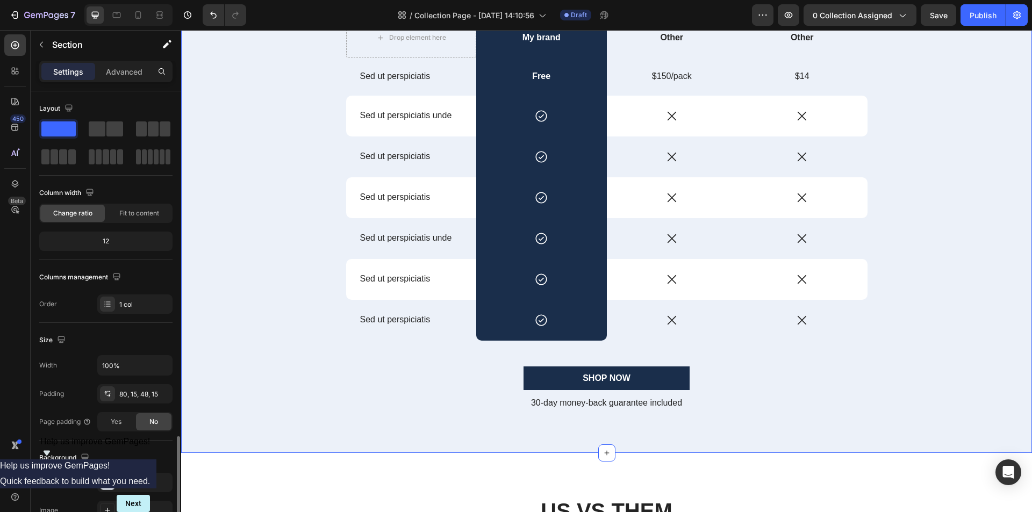
scroll to position [204, 0]
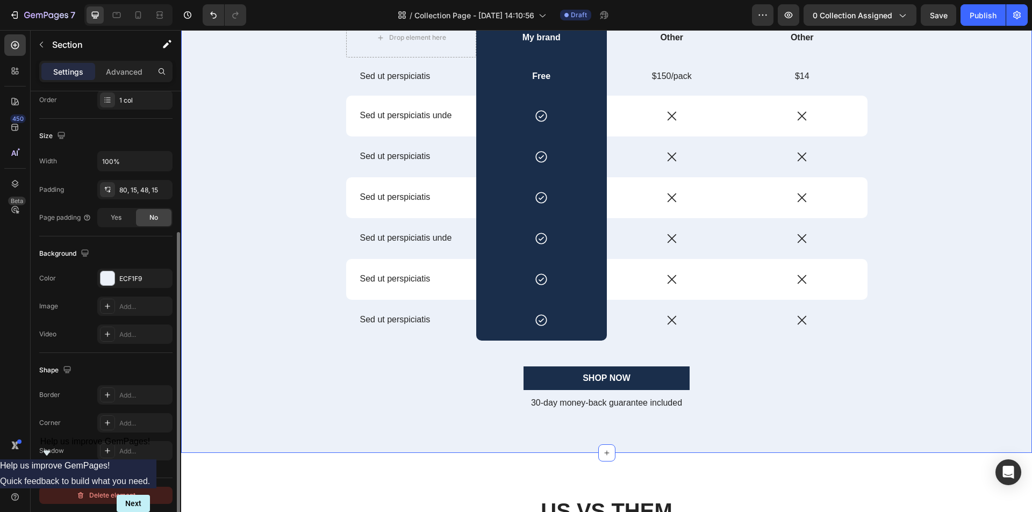
click at [118, 494] on div "Delete element" at bounding box center [105, 495] width 59 height 13
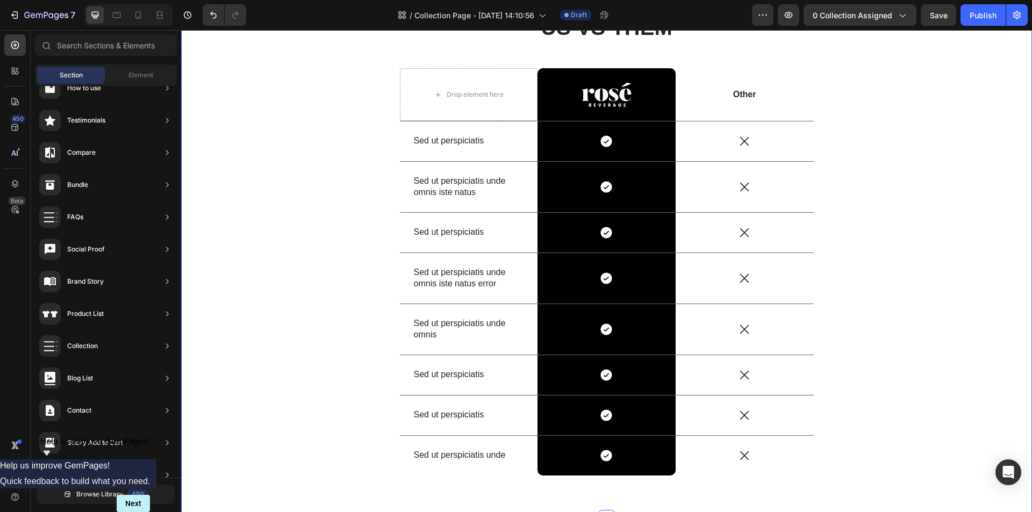
scroll to position [655, 0]
click at [974, 298] on div "US VS THEM Heading Drop element here Image Row Other Text Block Row Sed ut pers…" at bounding box center [606, 252] width 835 height 481
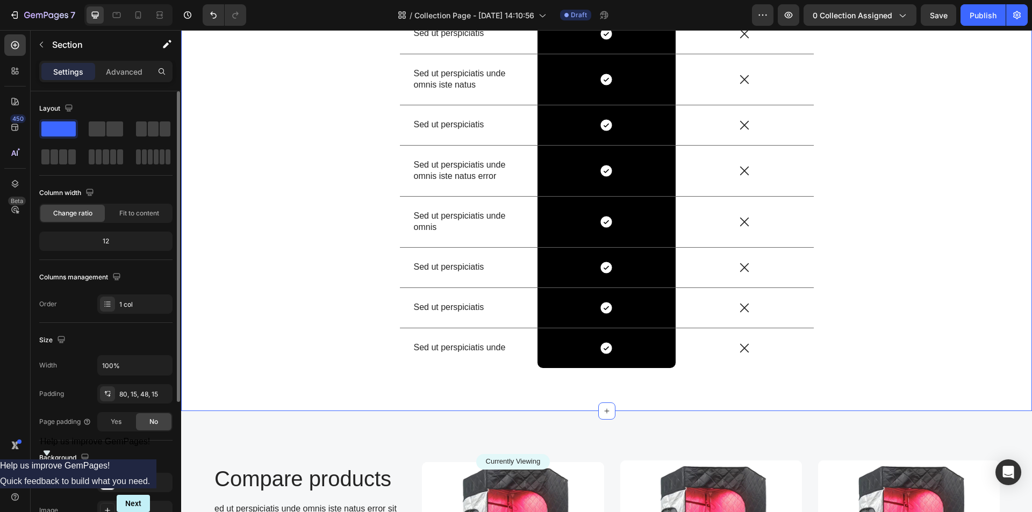
scroll to position [204, 0]
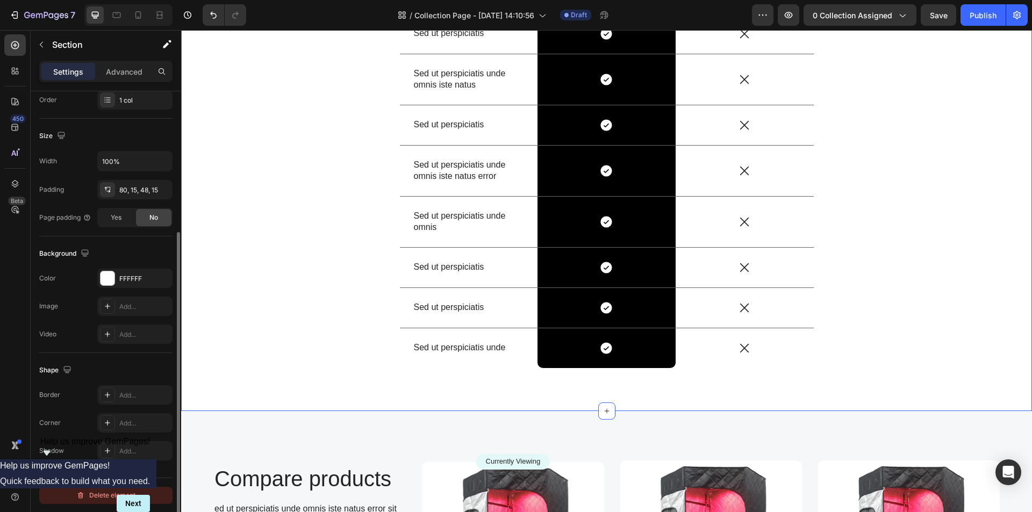
click at [116, 495] on div "Delete element" at bounding box center [105, 495] width 59 height 13
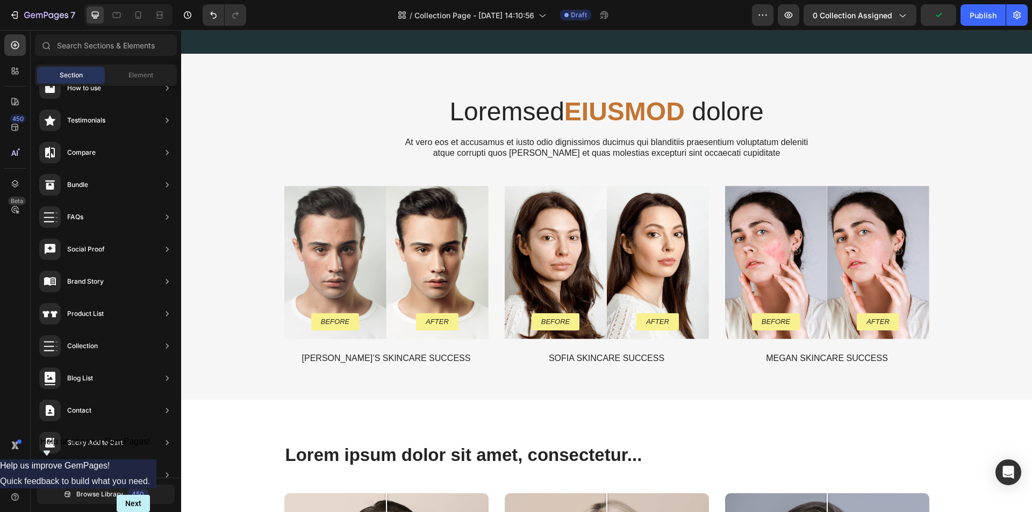
scroll to position [2040, 0]
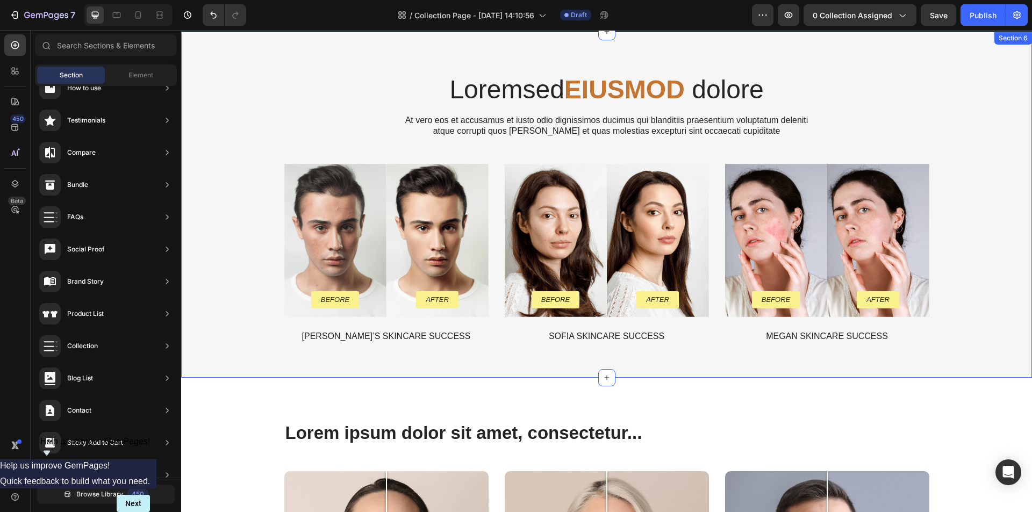
click at [983, 275] on div "Loremsed EIUSMOD dolore Heading At vero eos et accusamus et iusto odio dignissi…" at bounding box center [606, 213] width 835 height 277
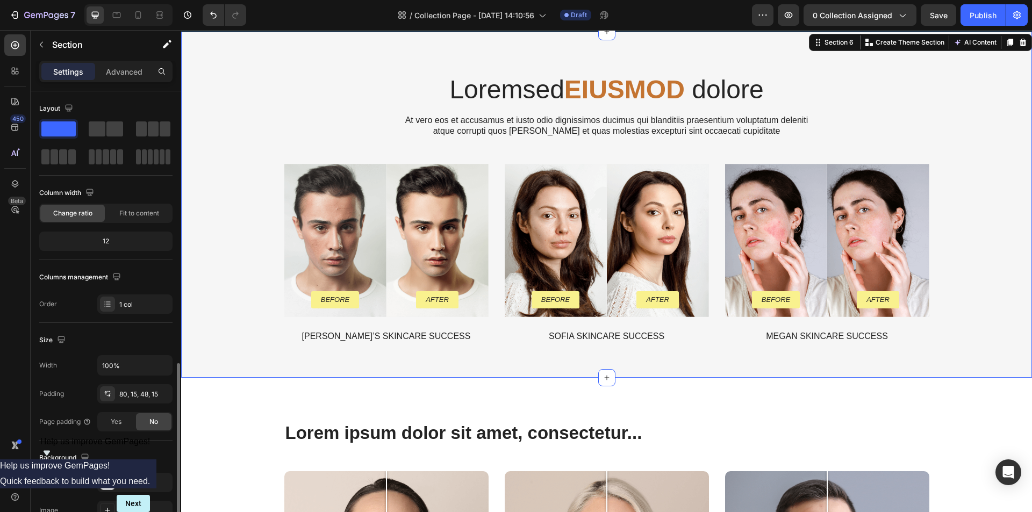
scroll to position [204, 0]
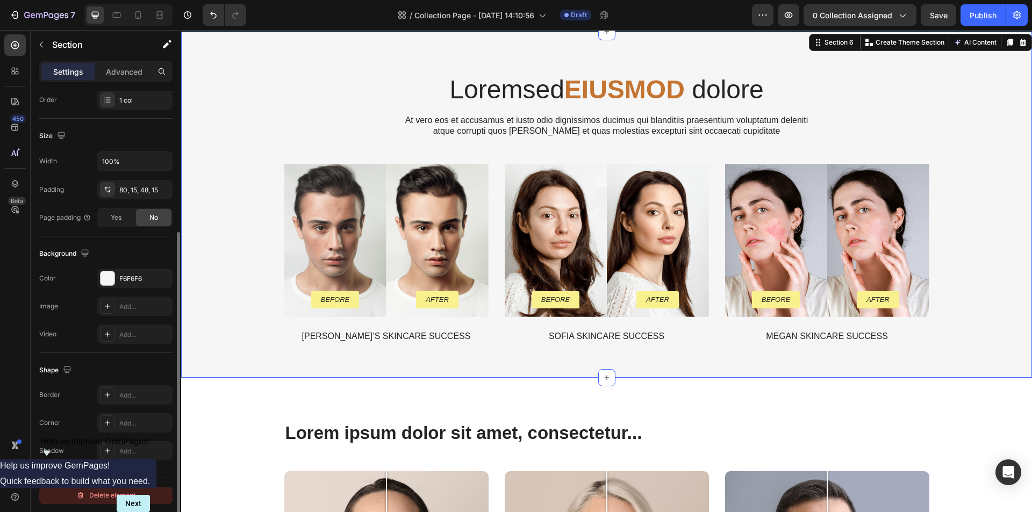
click at [119, 491] on div "Delete element" at bounding box center [105, 495] width 59 height 13
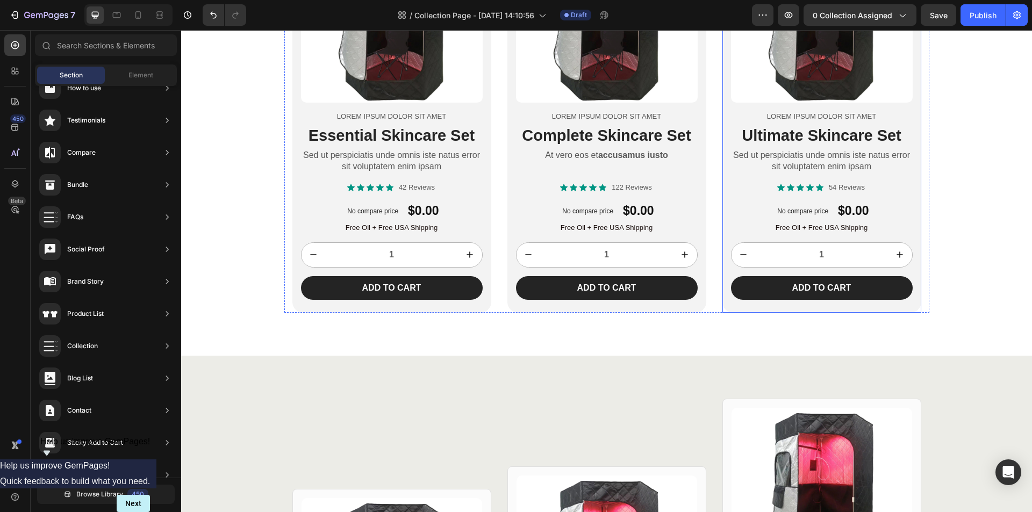
scroll to position [2846, 0]
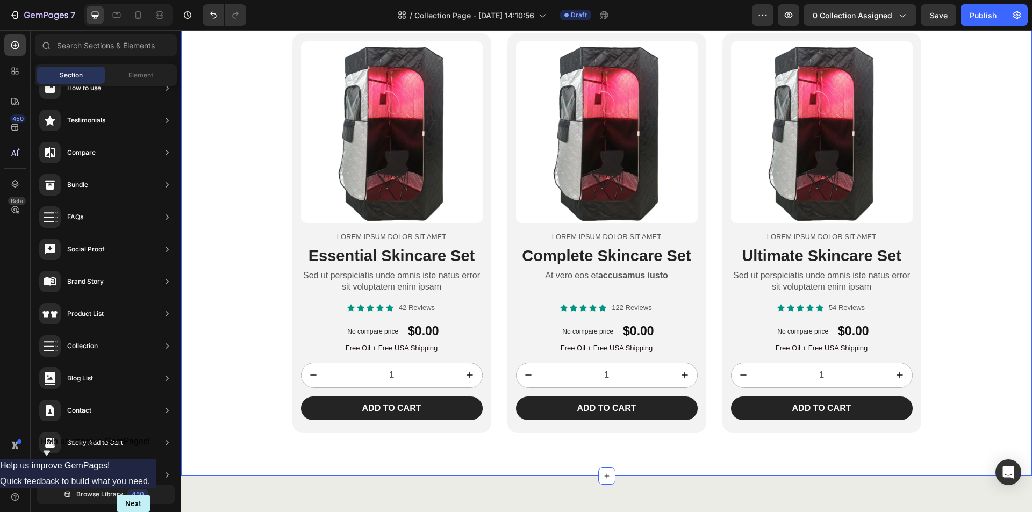
click at [982, 254] on div "Product Images Lorem ipsum dolor sit amet Text Block Essential Skincare Set Hea…" at bounding box center [606, 233] width 851 height 401
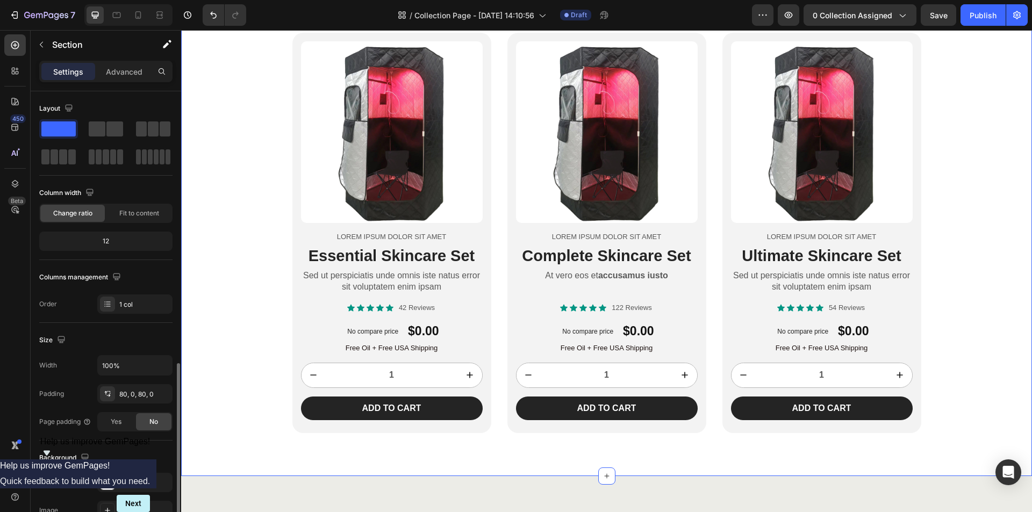
scroll to position [204, 0]
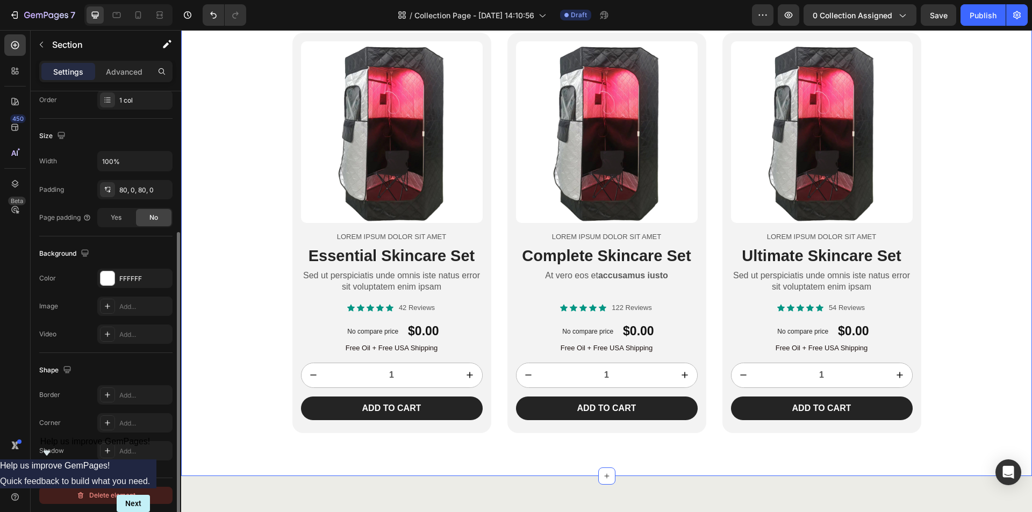
click at [119, 497] on div "Delete element" at bounding box center [105, 495] width 59 height 13
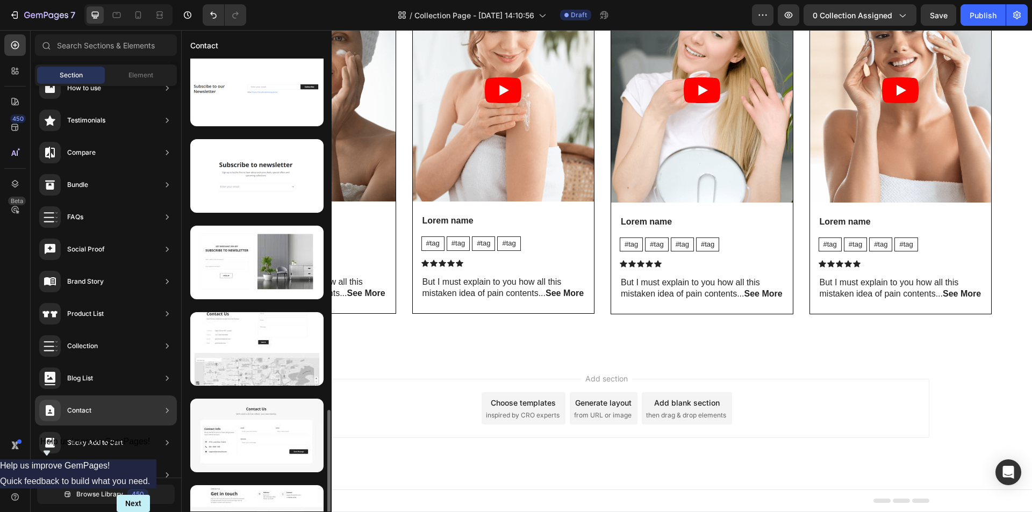
scroll to position [406, 0]
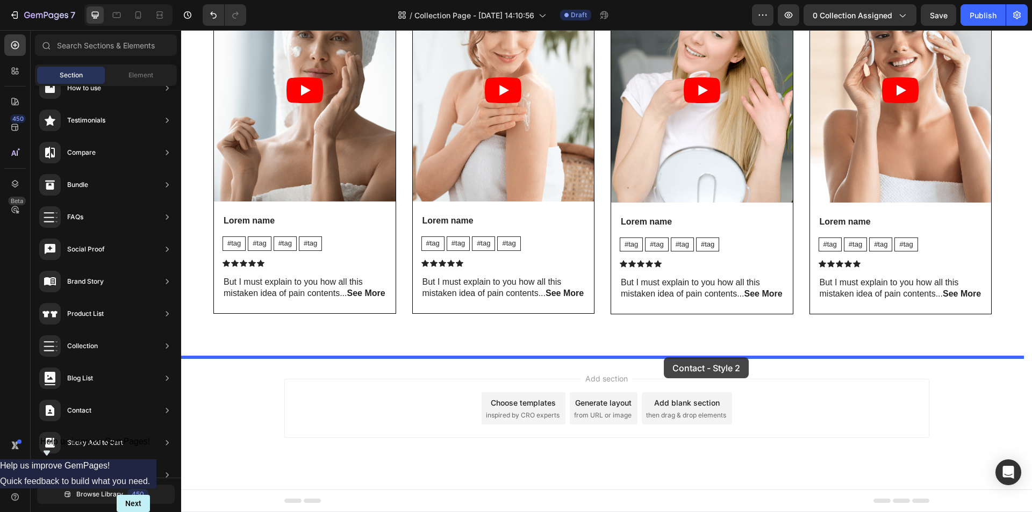
drag, startPoint x: 427, startPoint y: 339, endPoint x: 664, endPoint y: 357, distance: 237.8
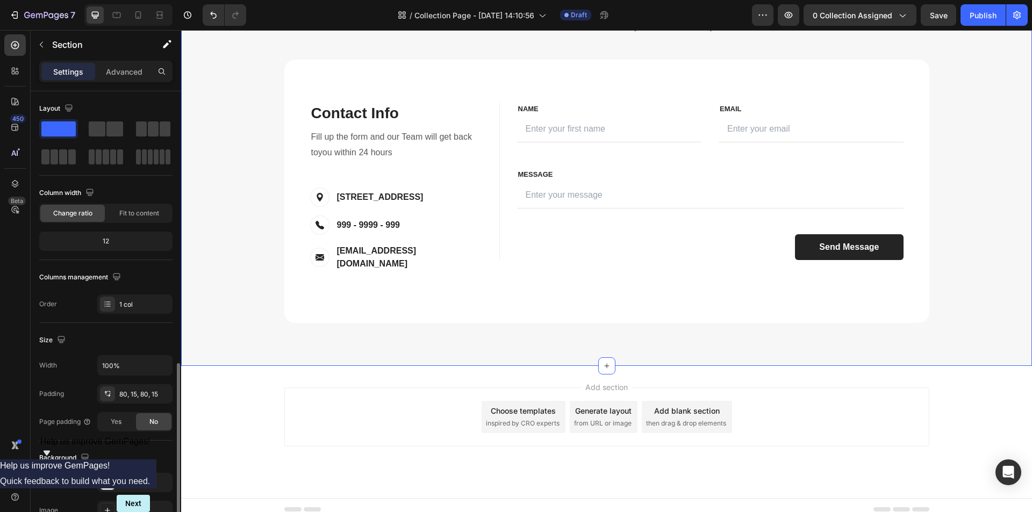
scroll to position [204, 0]
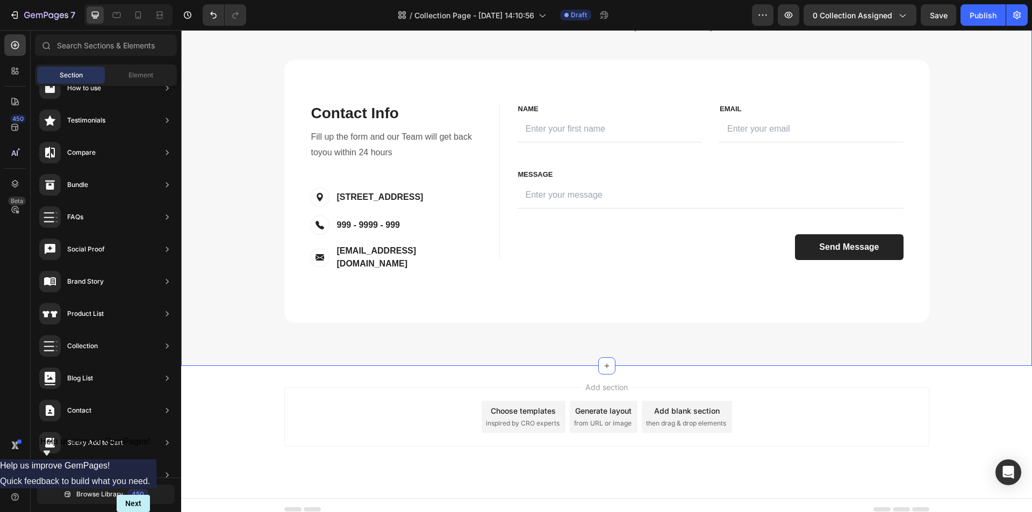
click at [231, 388] on div "Add section Choose templates inspired by CRO experts Generate layout from URL o…" at bounding box center [606, 432] width 851 height 132
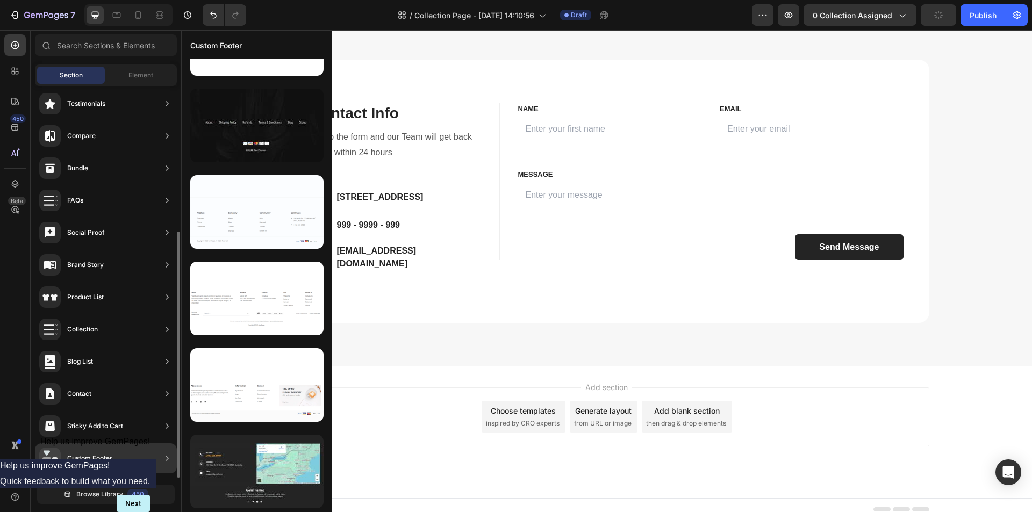
scroll to position [406, 0]
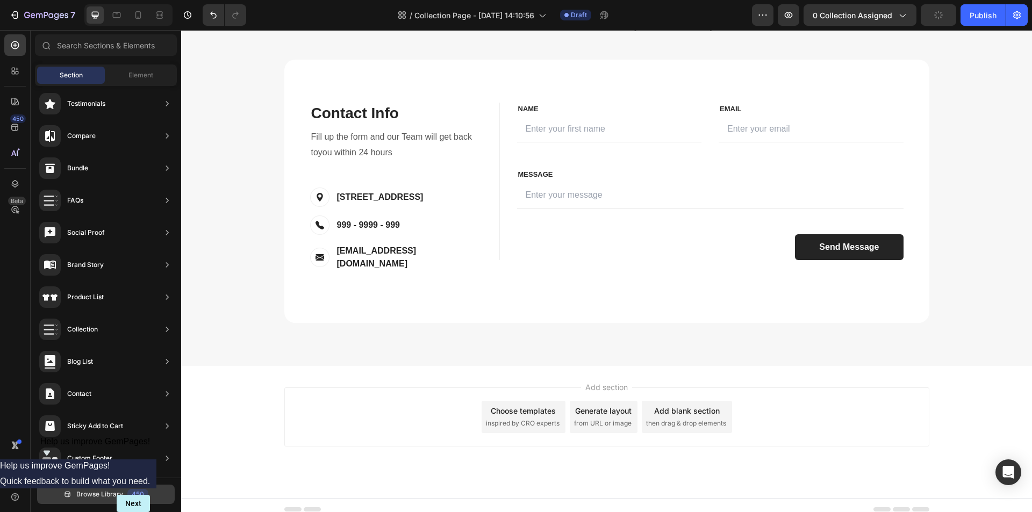
click at [91, 496] on span "Browse Library" at bounding box center [99, 495] width 47 height 10
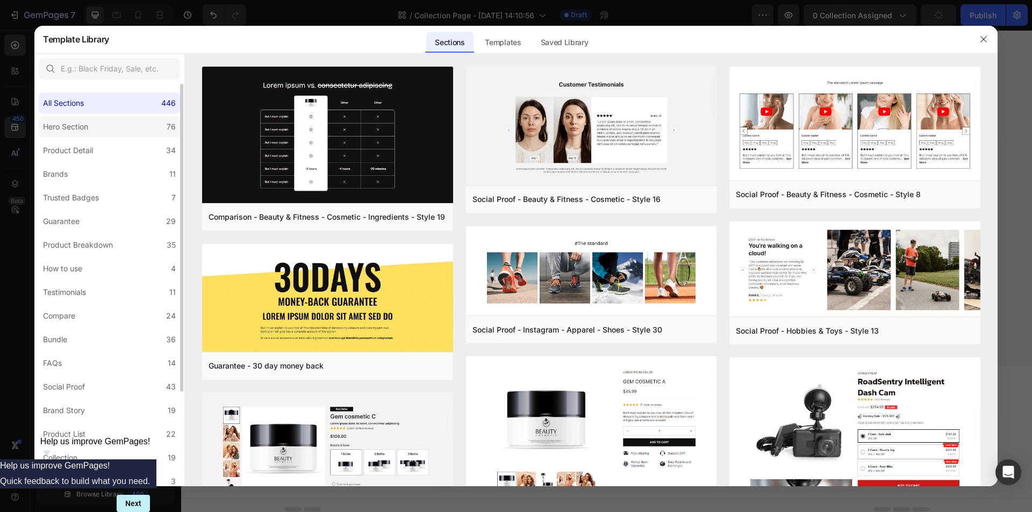
click at [94, 126] on label "Hero Section 76" at bounding box center [109, 127] width 141 height 22
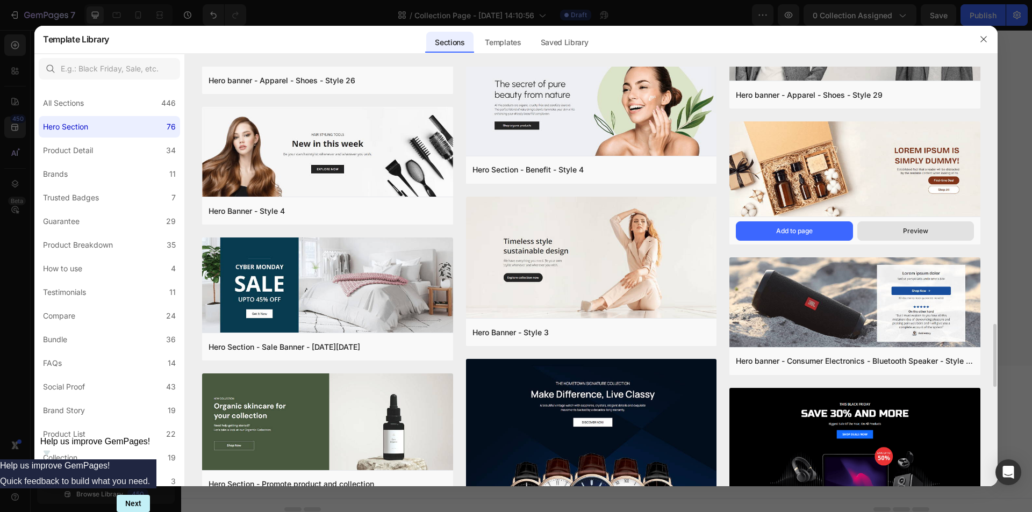
scroll to position [1922, 0]
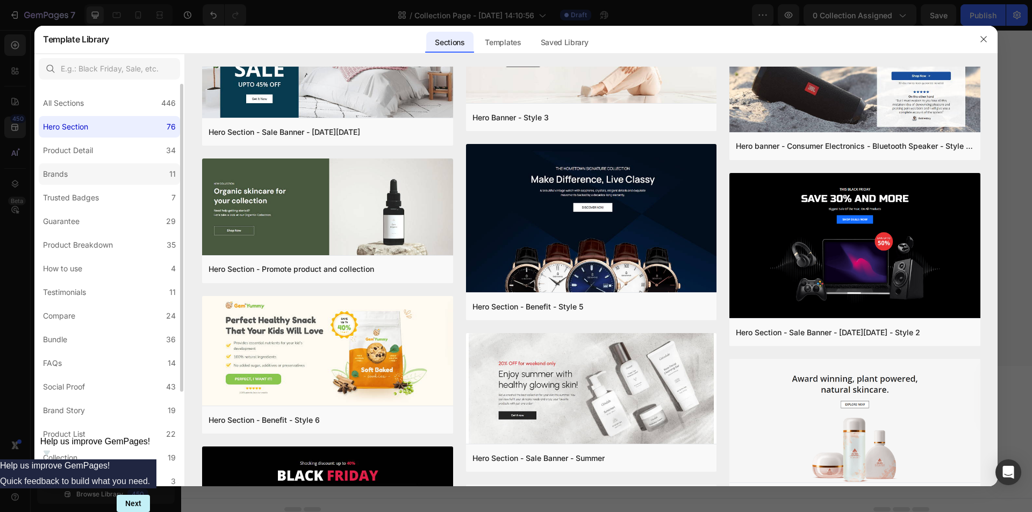
click at [116, 178] on label "Brands 11" at bounding box center [109, 174] width 141 height 22
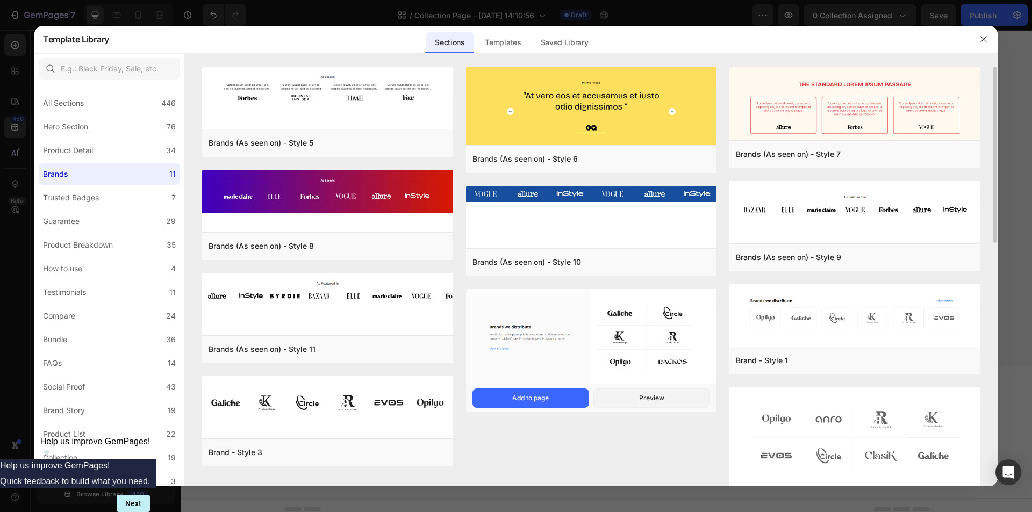
scroll to position [40, 0]
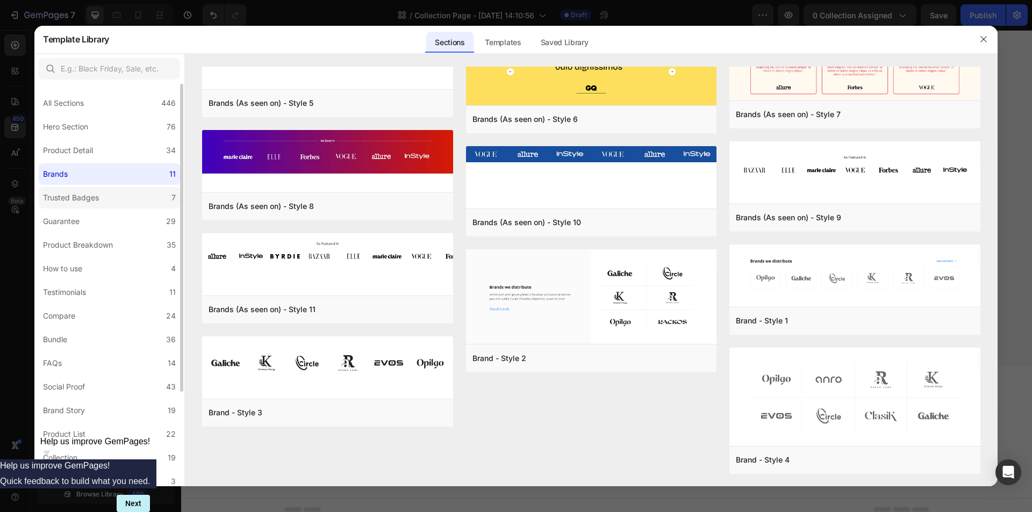
click at [94, 198] on div "Trusted Badges" at bounding box center [71, 197] width 56 height 13
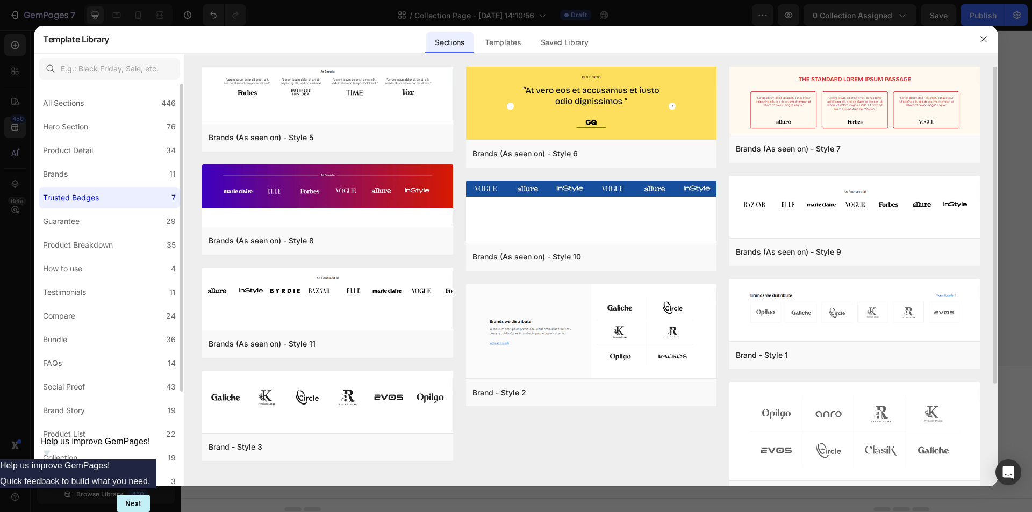
scroll to position [0, 0]
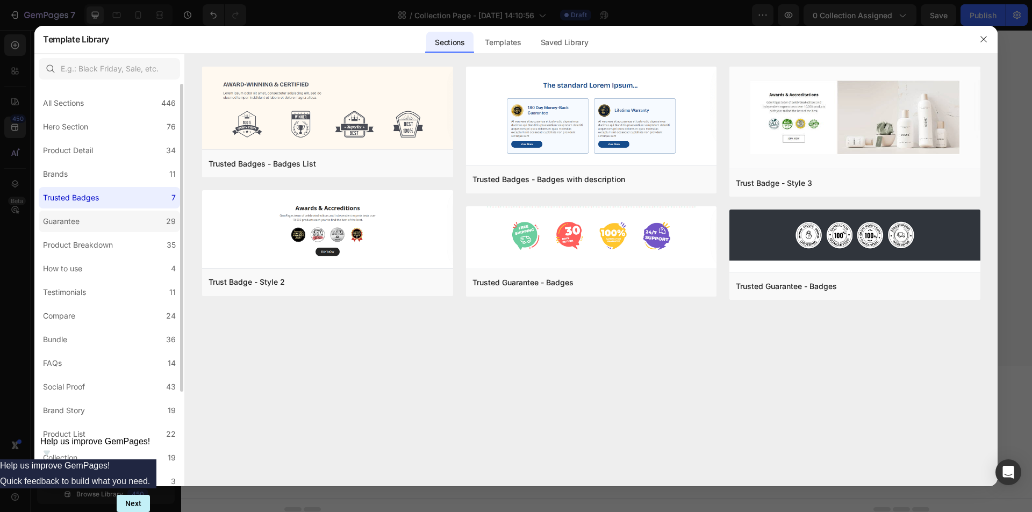
click at [94, 220] on label "Guarantee 29" at bounding box center [109, 222] width 141 height 22
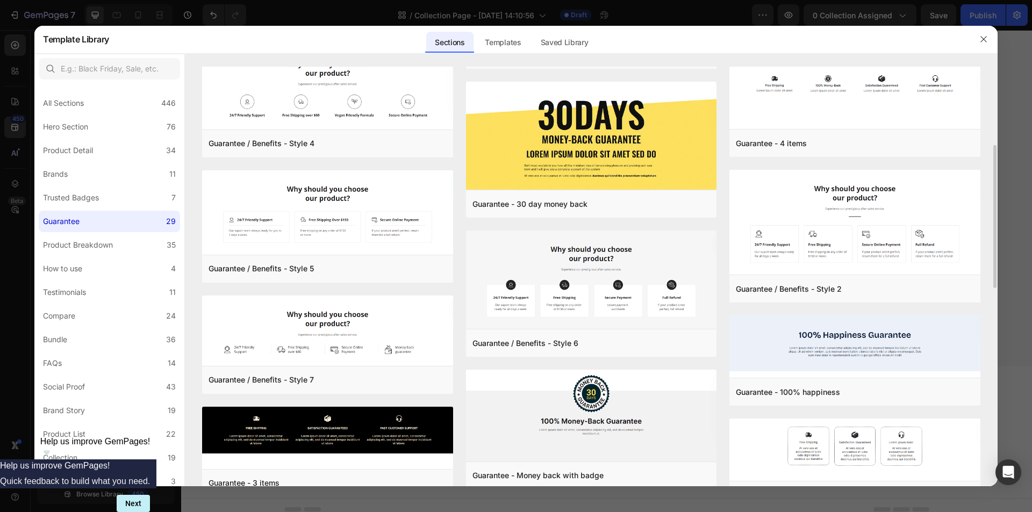
scroll to position [499, 0]
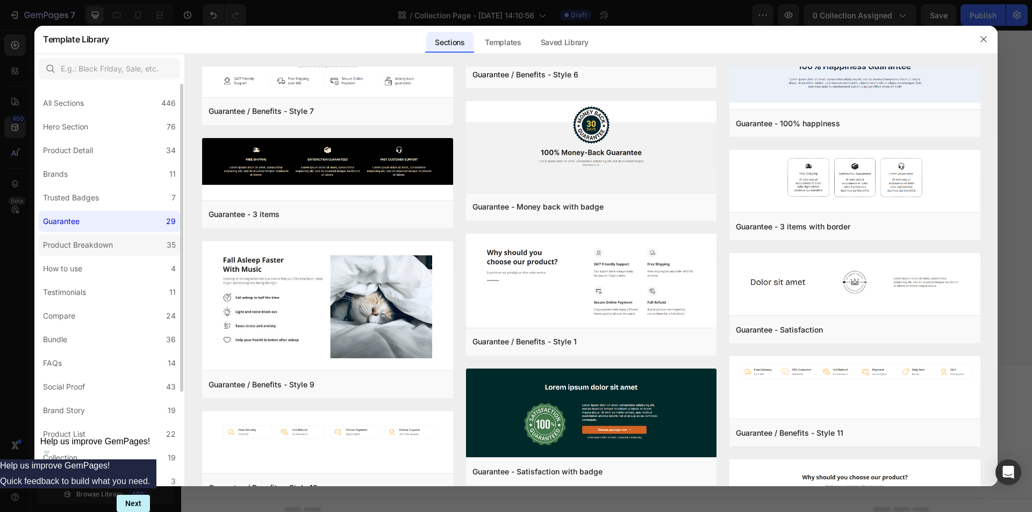
click at [105, 246] on div "Product Breakdown" at bounding box center [78, 245] width 70 height 13
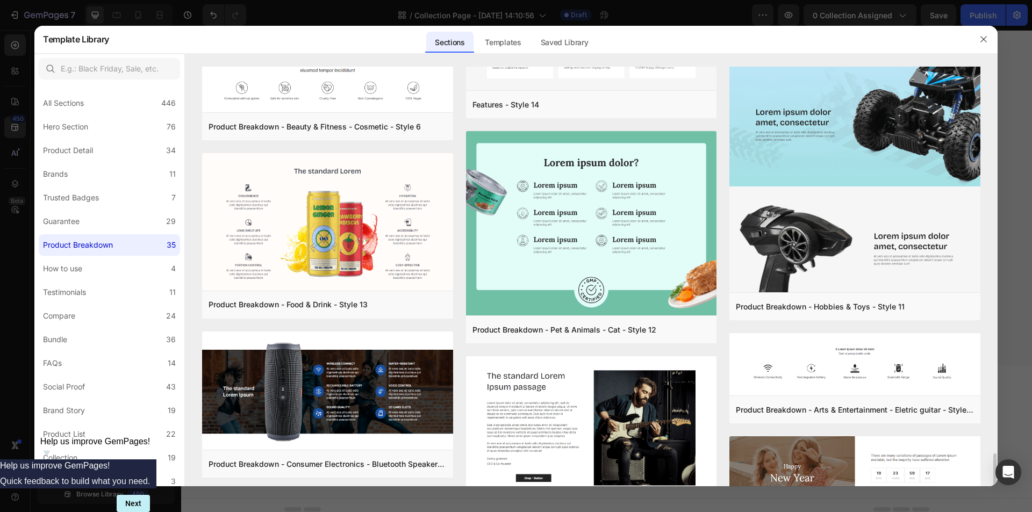
scroll to position [1628, 0]
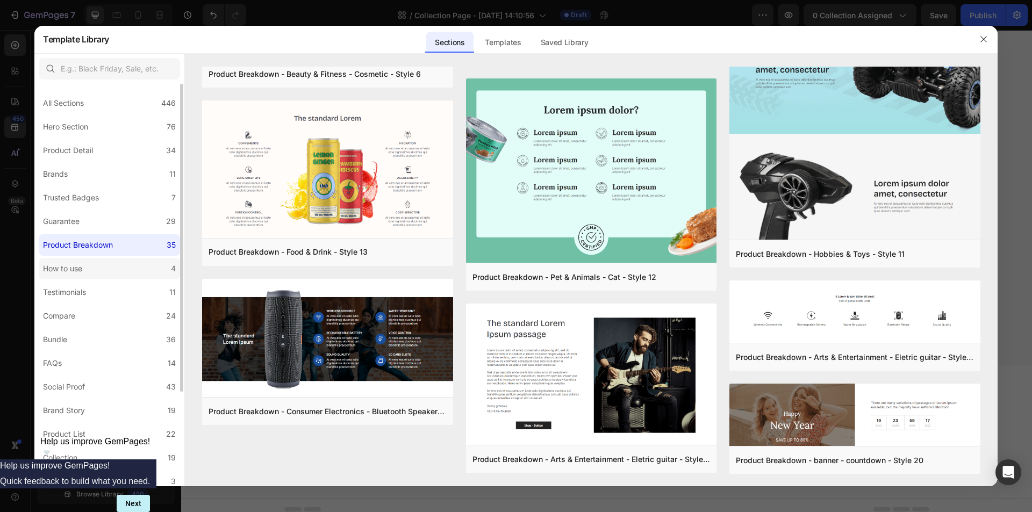
click at [97, 274] on label "How to use 4" at bounding box center [109, 269] width 141 height 22
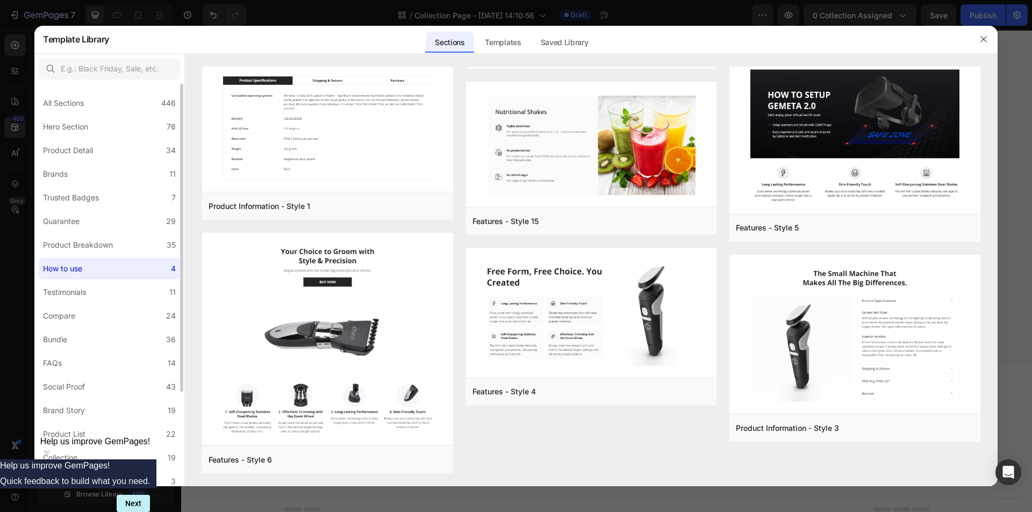
scroll to position [0, 0]
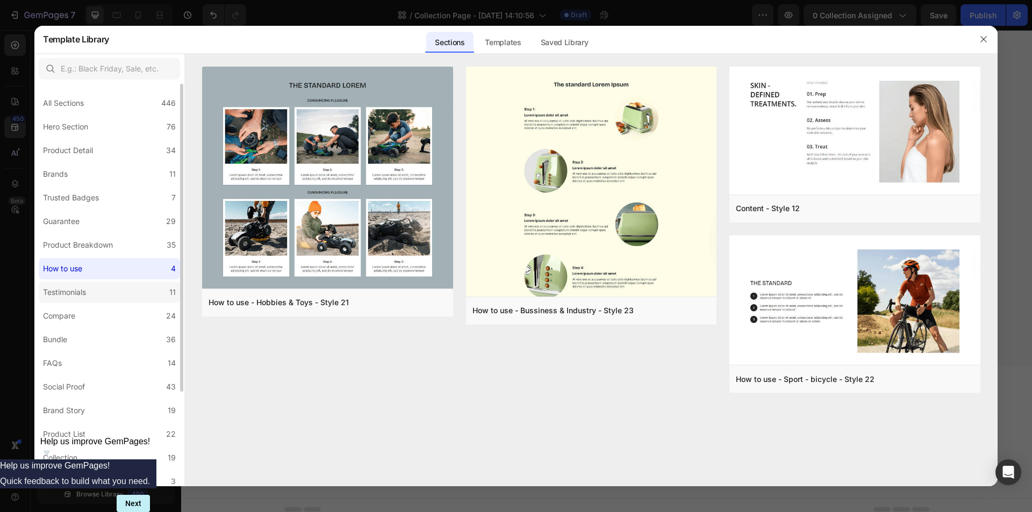
click at [103, 296] on label "Testimonials 11" at bounding box center [109, 293] width 141 height 22
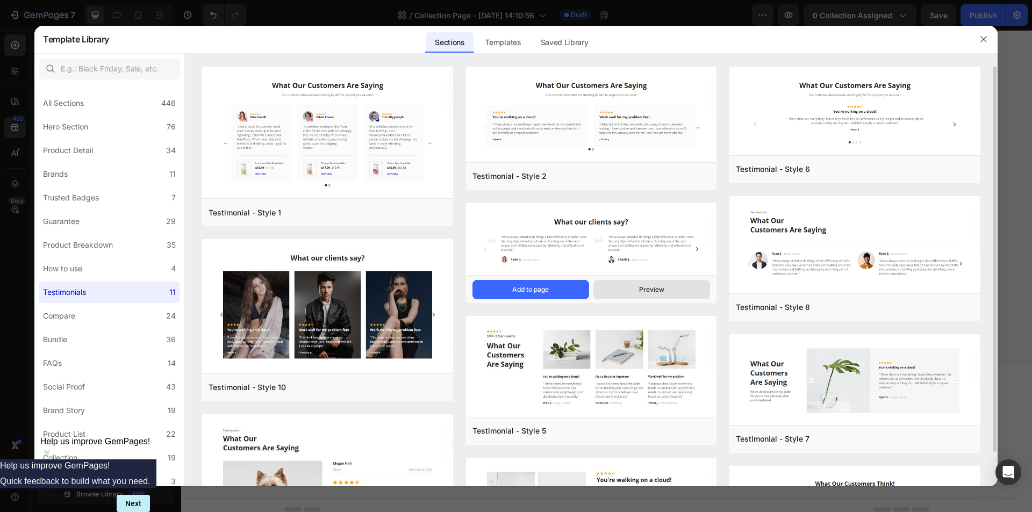
scroll to position [264, 0]
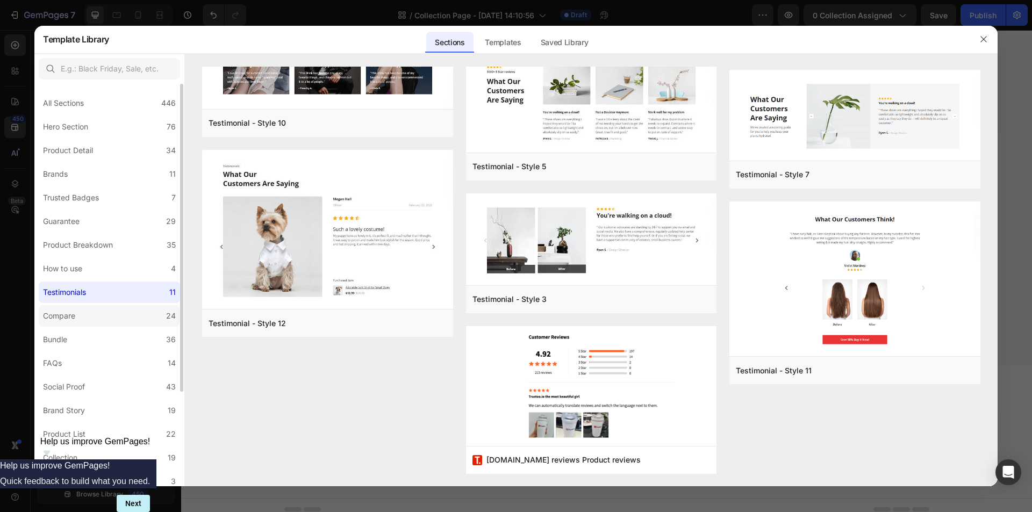
click at [128, 311] on label "Compare 24" at bounding box center [109, 316] width 141 height 22
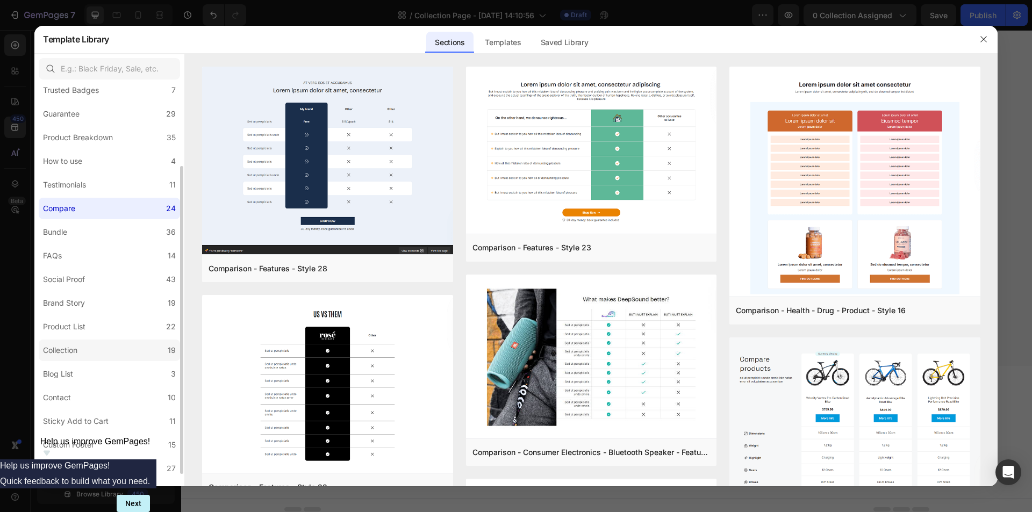
scroll to position [124, 0]
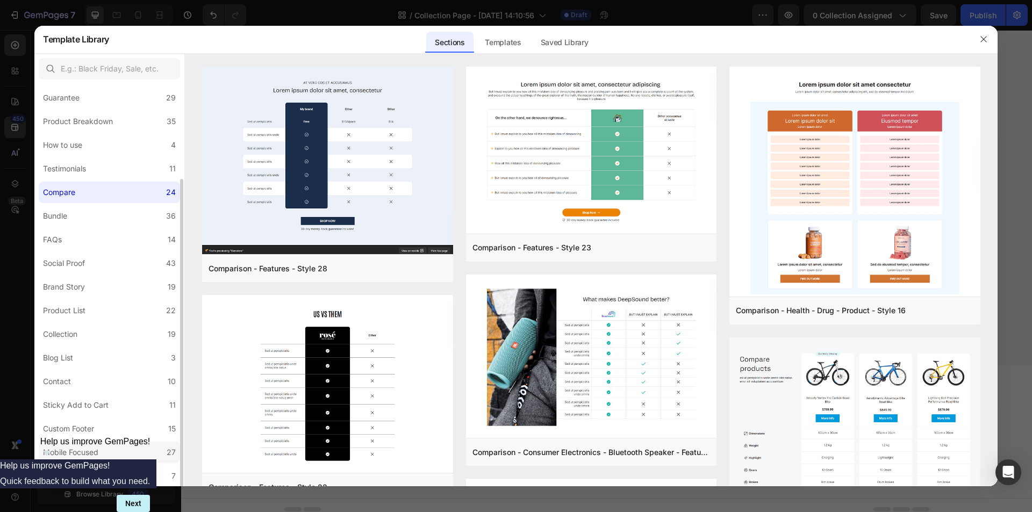
click at [103, 458] on div "Mobile Focused" at bounding box center [73, 452] width 60 height 13
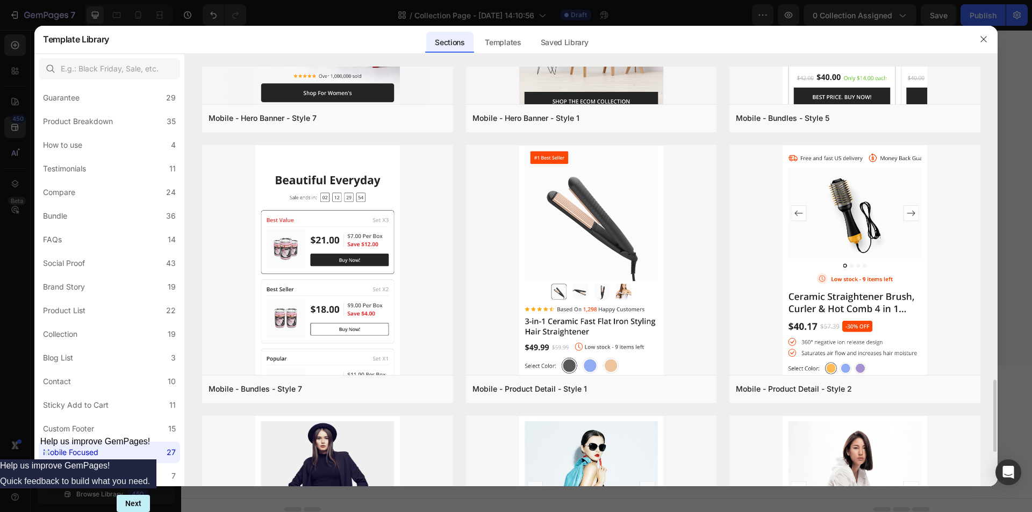
scroll to position [2018, 0]
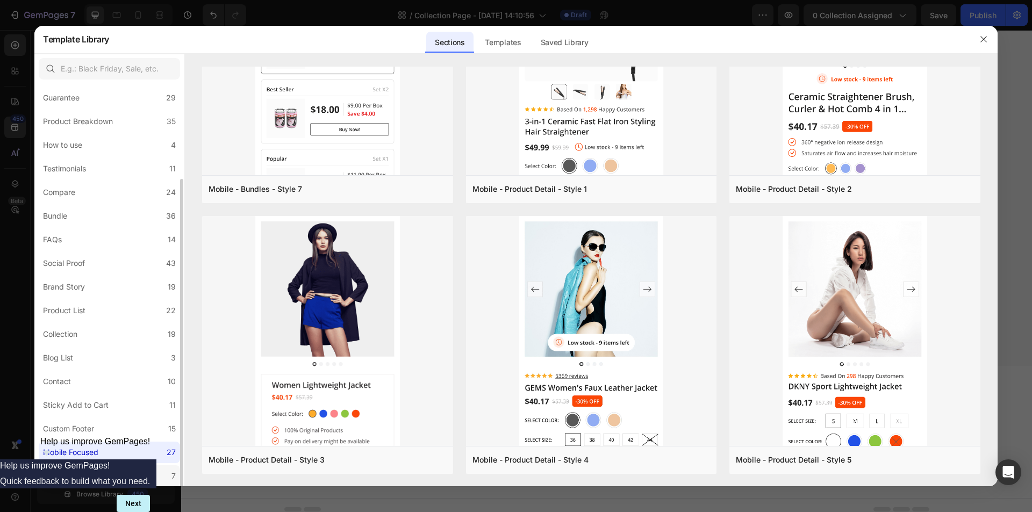
click at [100, 473] on div "Announcement Bar" at bounding box center [76, 476] width 67 height 13
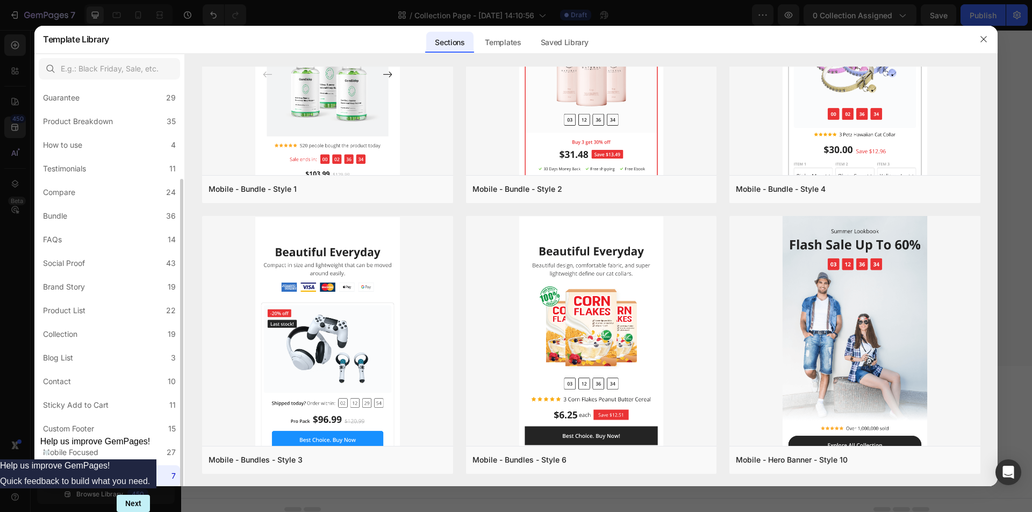
scroll to position [0, 0]
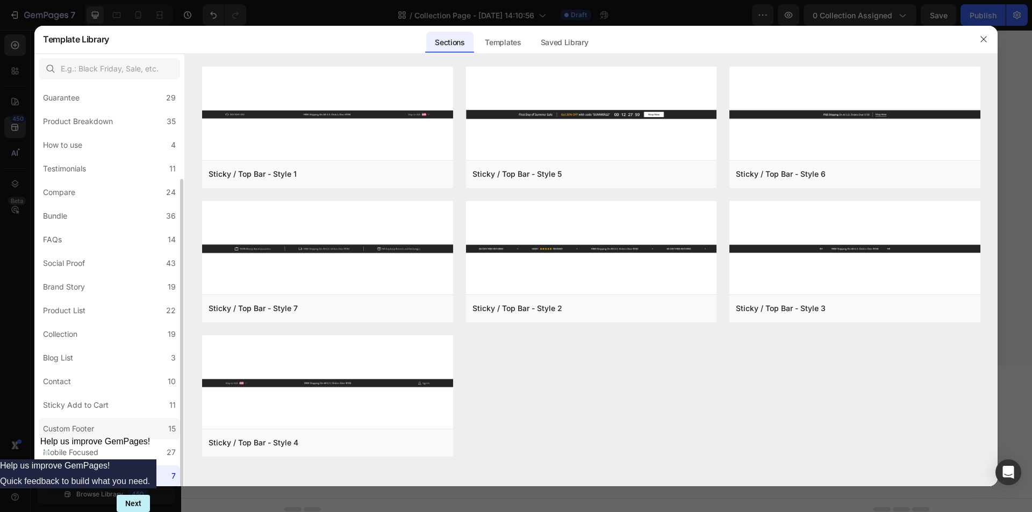
click at [96, 427] on div "Custom Footer" at bounding box center [70, 429] width 55 height 13
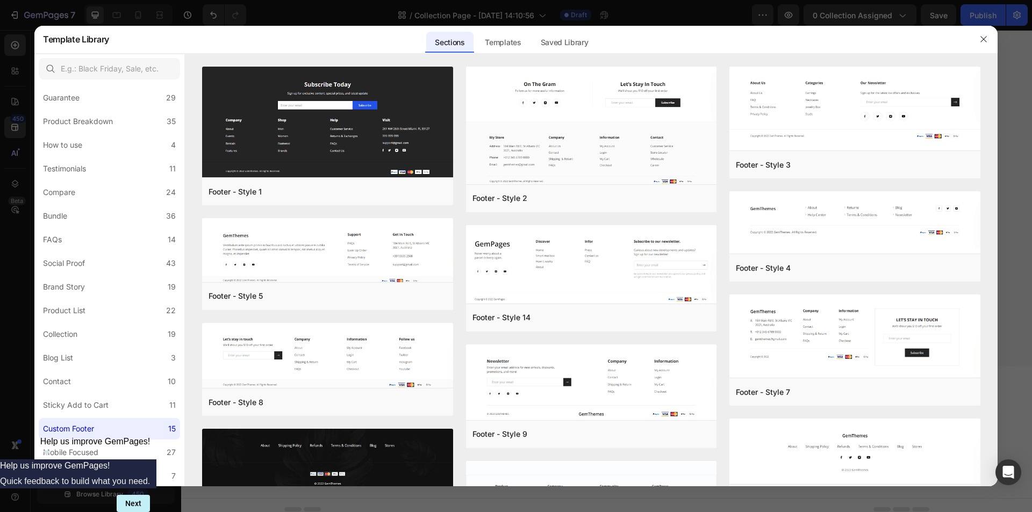
scroll to position [266, 0]
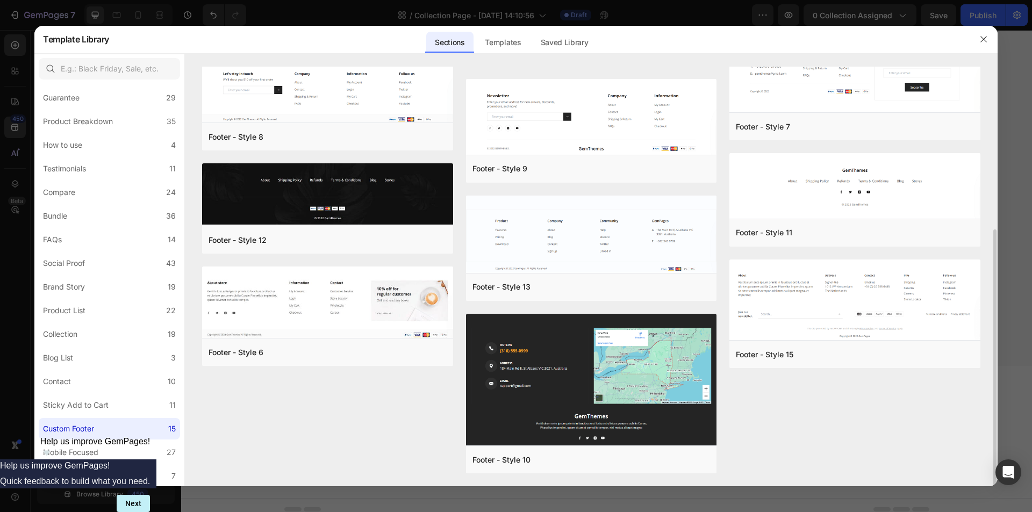
click at [295, 418] on div "Footer - Style 1 Add to page Preview Footer - Style 5 Add to page Preview Foote…" at bounding box center [591, 144] width 778 height 686
click at [518, 45] on div "Templates" at bounding box center [502, 43] width 53 height 22
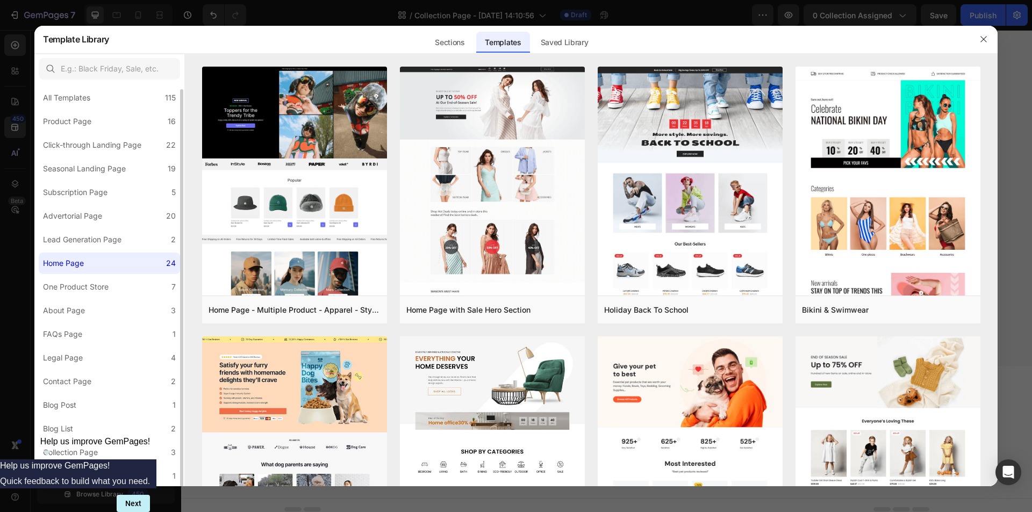
scroll to position [5, 0]
click at [585, 42] on div "Saved Library" at bounding box center [564, 43] width 65 height 22
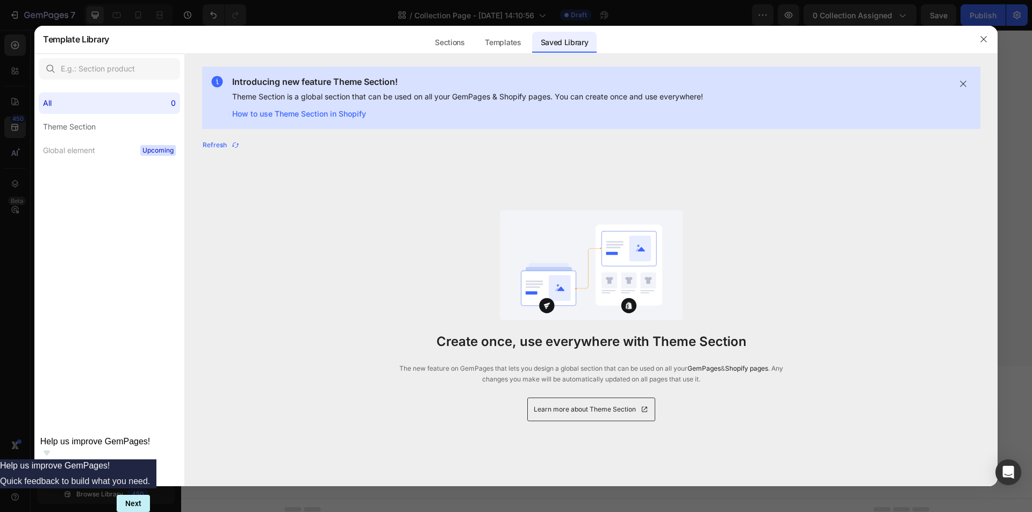
scroll to position [0, 0]
click at [503, 42] on div "Templates" at bounding box center [502, 43] width 53 height 22
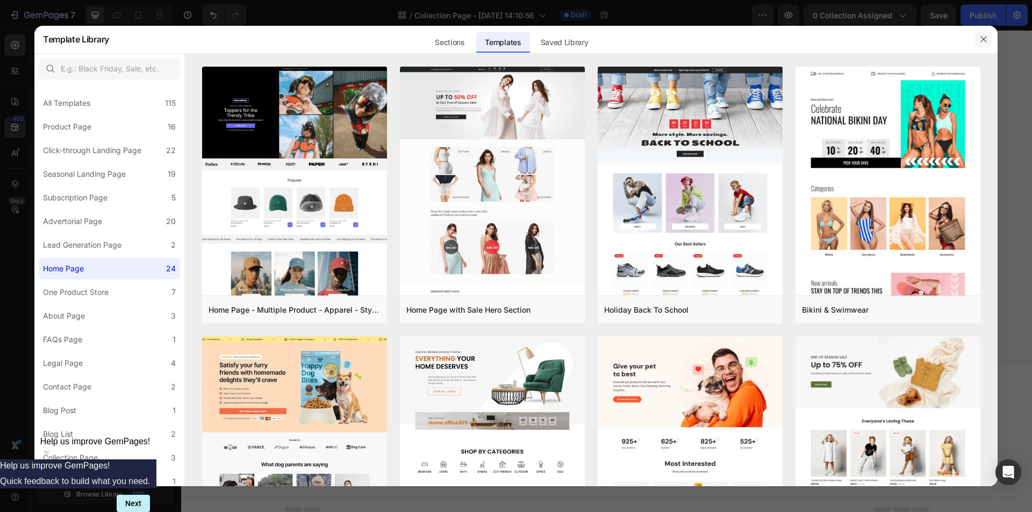
click at [985, 38] on icon "button" at bounding box center [983, 39] width 9 height 9
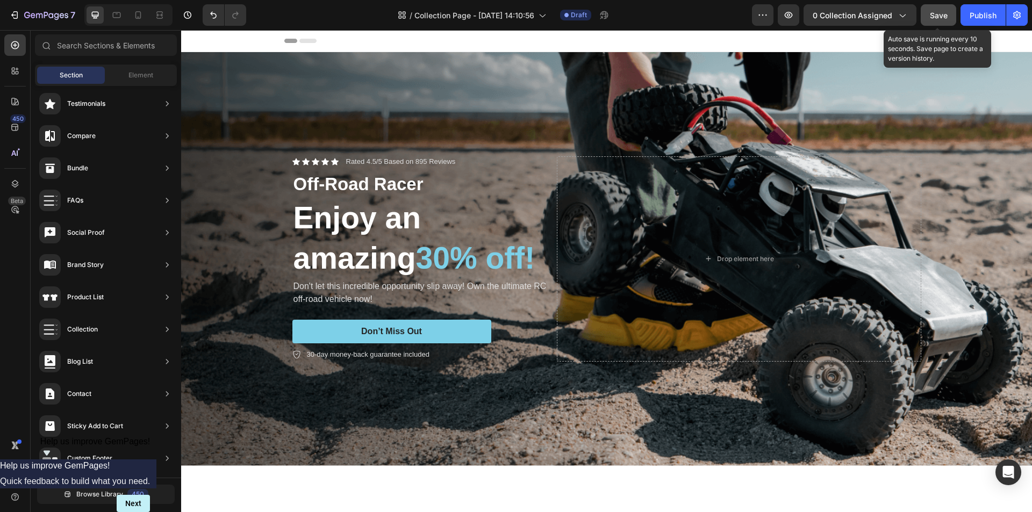
click at [943, 14] on span "Save" at bounding box center [939, 15] width 18 height 9
click at [939, 15] on span "Save" at bounding box center [939, 15] width 18 height 9
